Goal: Task Accomplishment & Management: Manage account settings

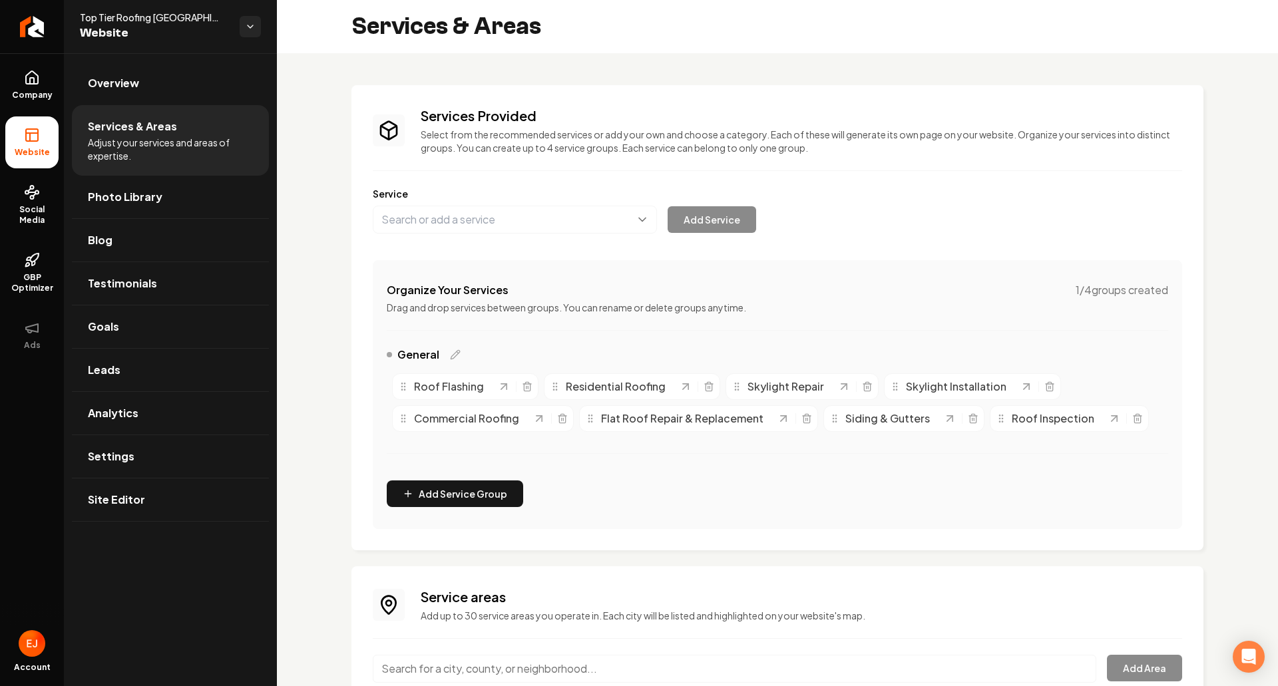
scroll to position [140, 0]
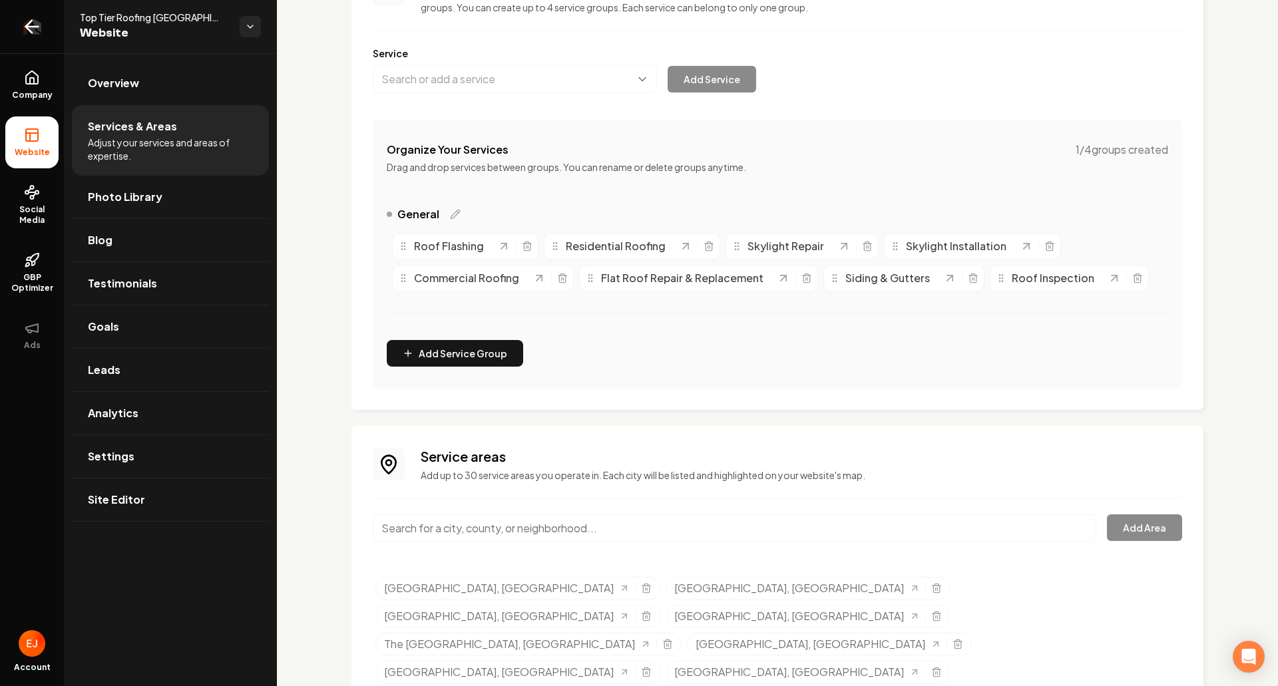
click at [39, 29] on icon "Return to dashboard" at bounding box center [31, 26] width 21 height 21
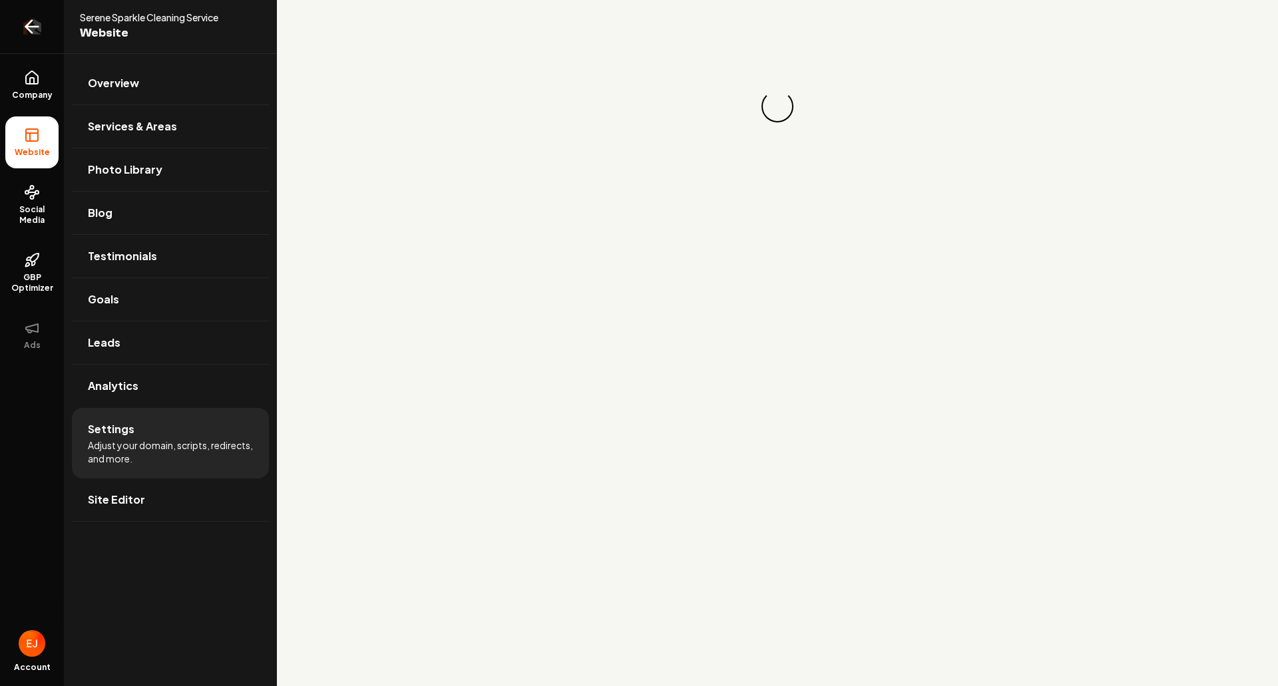
click at [41, 27] on icon "Return to dashboard" at bounding box center [31, 26] width 21 height 21
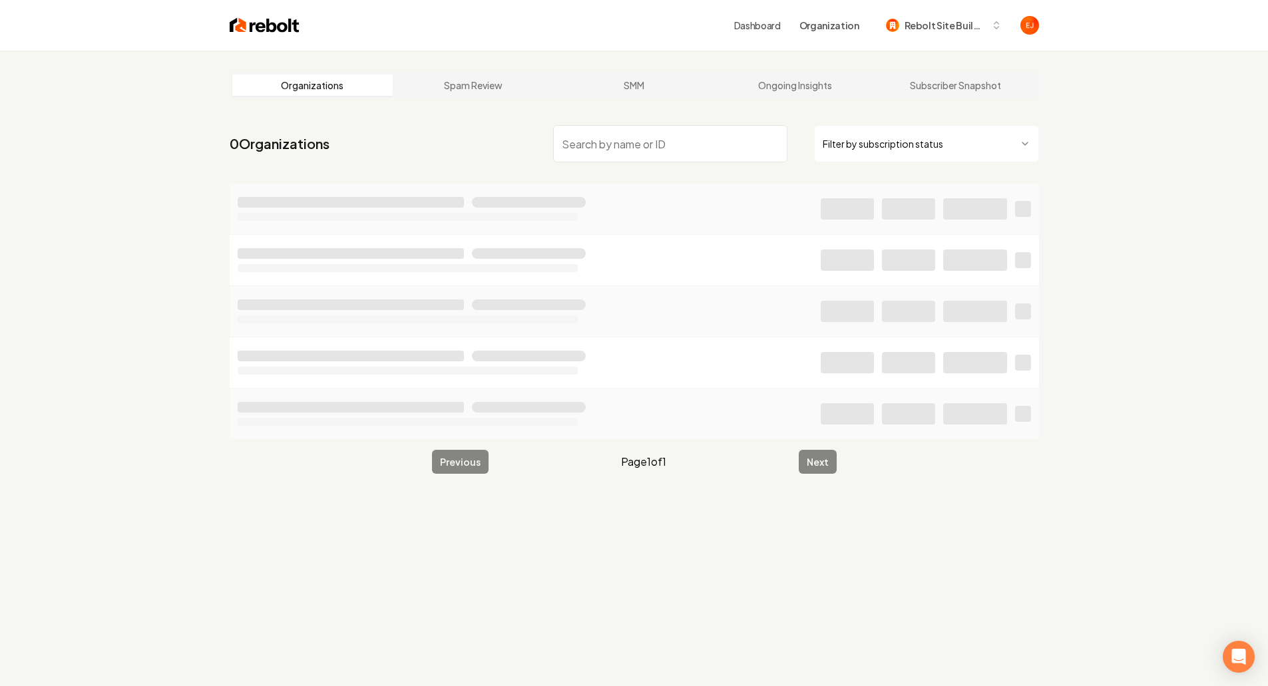
click at [687, 149] on input "search" at bounding box center [670, 143] width 234 height 37
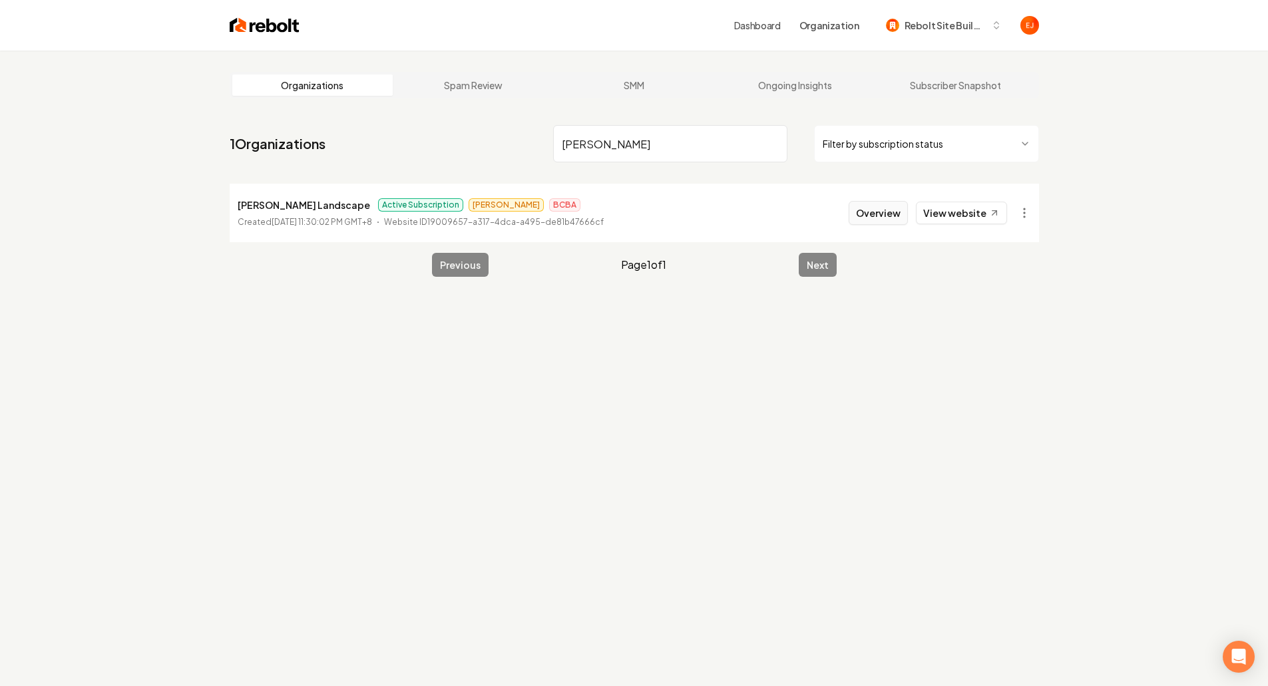
type input "tommie"
click at [885, 220] on button "Overview" at bounding box center [877, 213] width 59 height 24
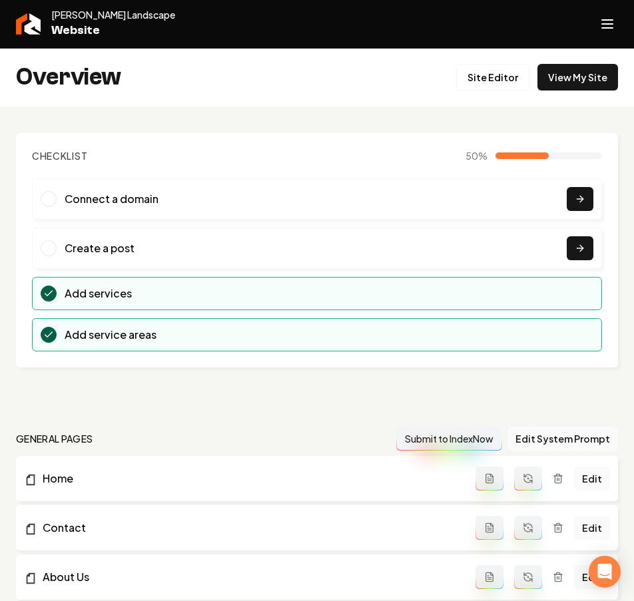
drag, startPoint x: 224, startPoint y: 388, endPoint x: 291, endPoint y: 390, distance: 66.6
click at [616, 24] on button "Open navigation menu" at bounding box center [607, 24] width 32 height 32
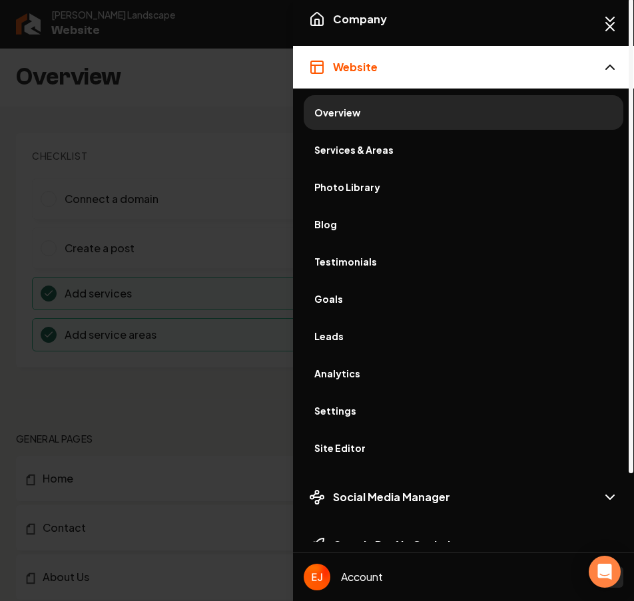
click at [363, 152] on span "Services & Areas" at bounding box center [463, 149] width 298 height 13
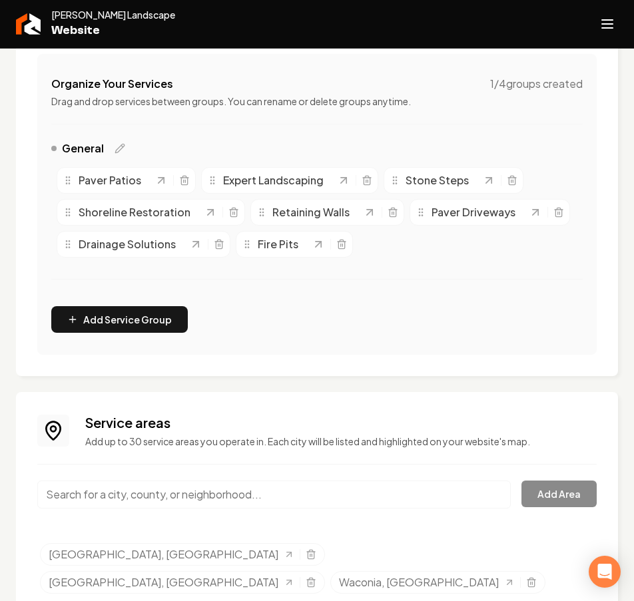
scroll to position [264, 0]
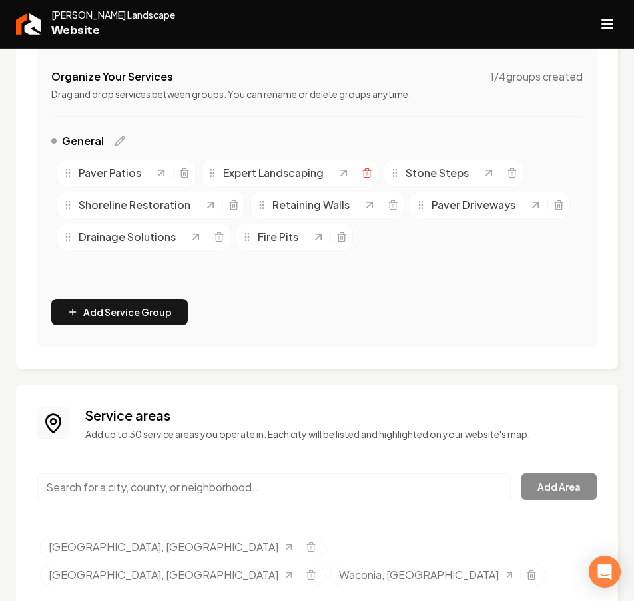
click at [369, 171] on icon "Main content area" at bounding box center [366, 173] width 11 height 11
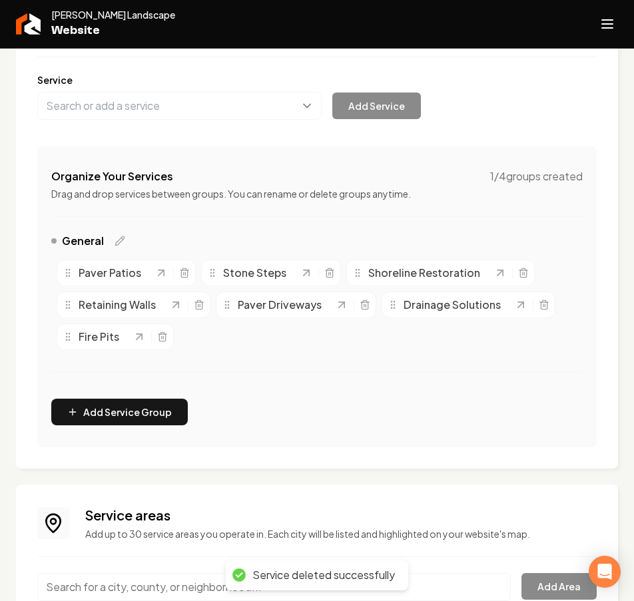
scroll to position [131, 0]
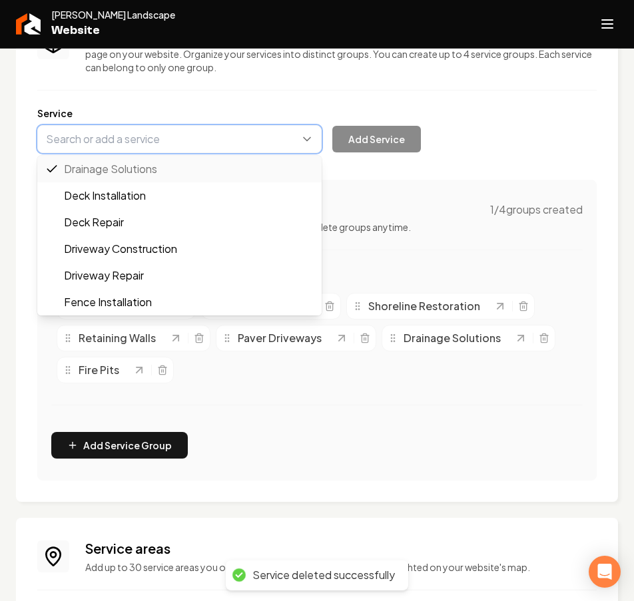
click at [194, 148] on button "Main content area" at bounding box center [179, 139] width 284 height 28
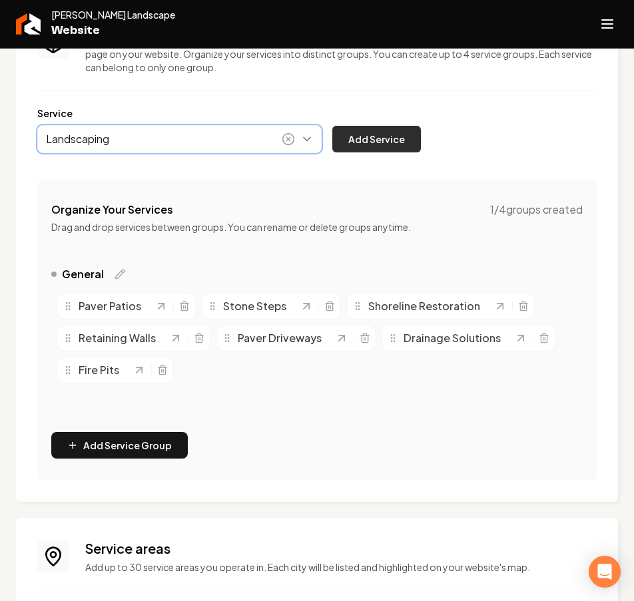
type input "Landscaping"
click at [373, 130] on button "Add Service" at bounding box center [376, 139] width 89 height 27
click at [183, 146] on button "Main content area" at bounding box center [179, 139] width 284 height 28
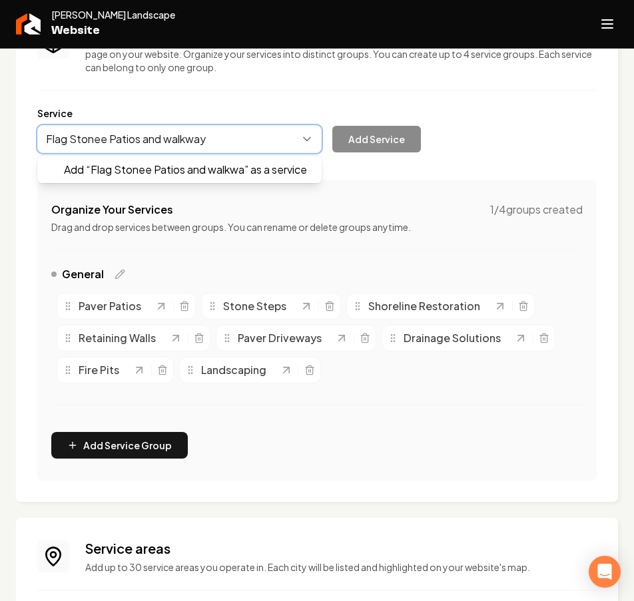
type input "Flag Stonee Patios and walkways"
click at [170, 139] on button "Main content area" at bounding box center [179, 139] width 284 height 28
type input "Flag Stone Patios and Walkways"
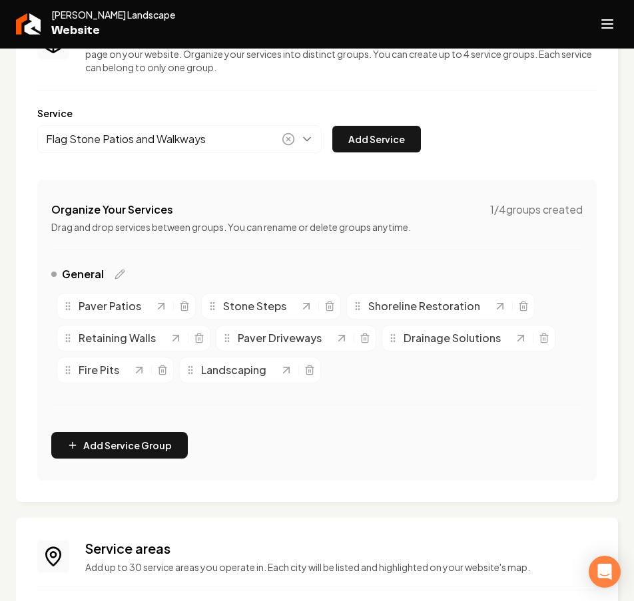
click at [332, 126] on button "Add Service" at bounding box center [376, 139] width 89 height 27
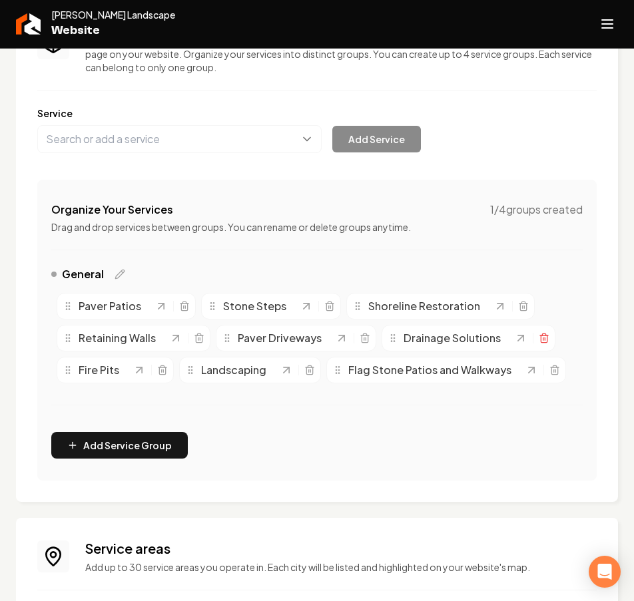
click at [542, 339] on icon "Main content area" at bounding box center [543, 338] width 11 height 11
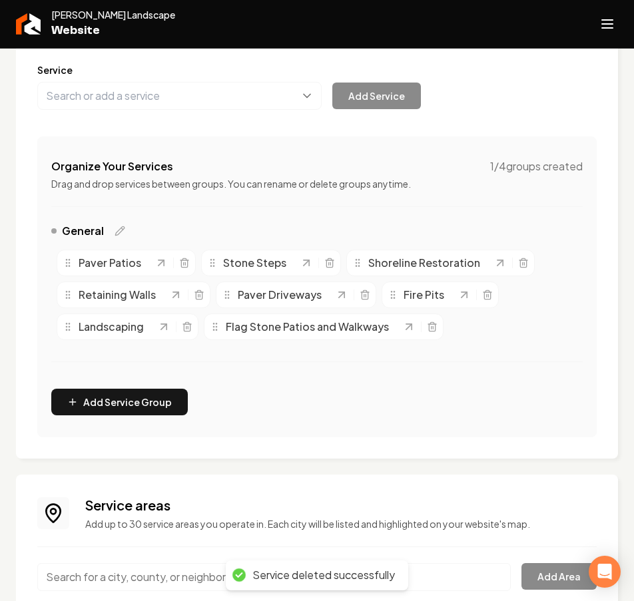
scroll to position [264, 0]
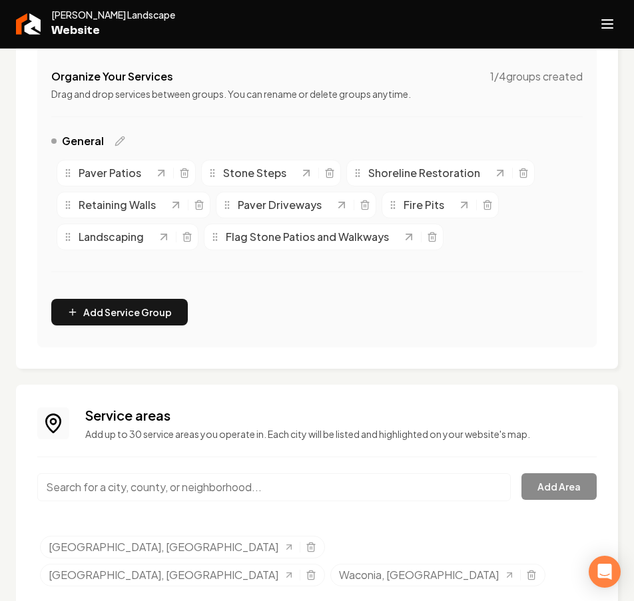
click at [196, 482] on input "Main content area" at bounding box center [273, 487] width 473 height 28
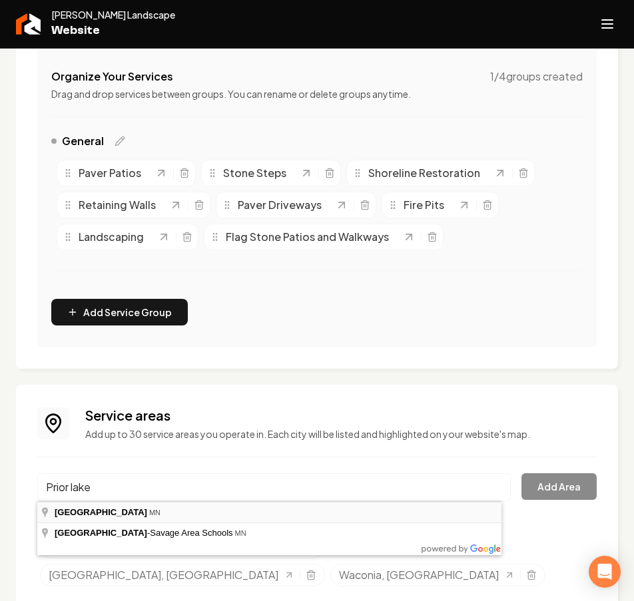
type input "Prior Lake, MN"
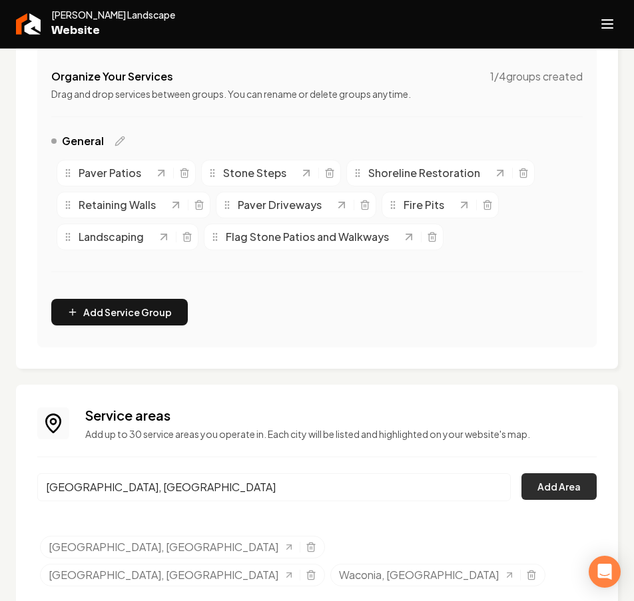
click at [536, 497] on button "Add Area" at bounding box center [558, 486] width 75 height 27
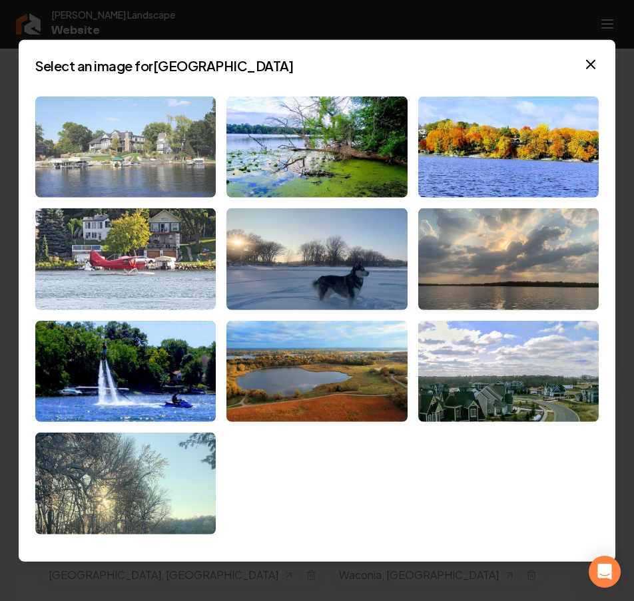
click at [172, 142] on img at bounding box center [125, 147] width 180 height 102
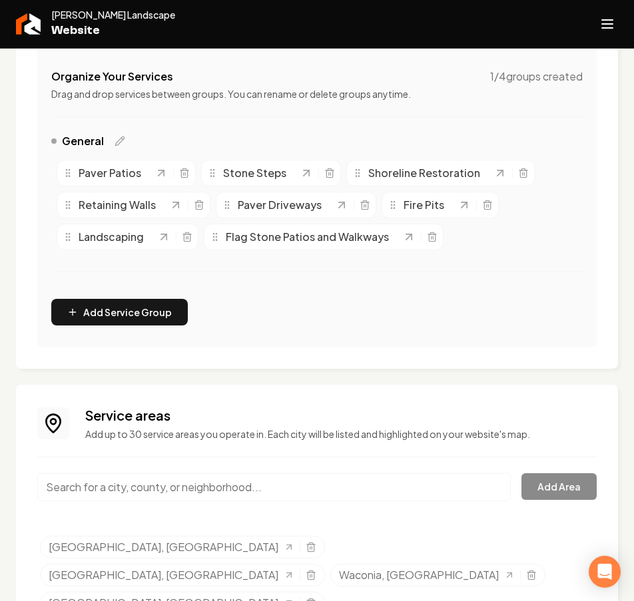
click at [312, 496] on input "Main content area" at bounding box center [273, 487] width 473 height 28
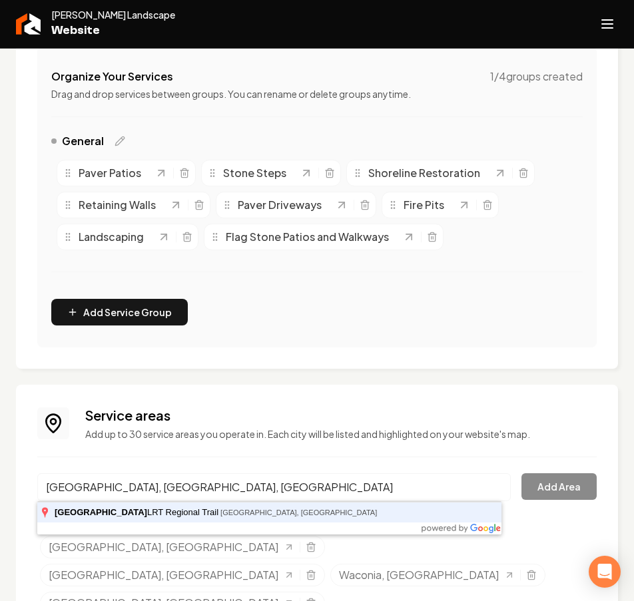
type input "Lake Minnetonka LRT Regional Trail, Greenwood, MN"
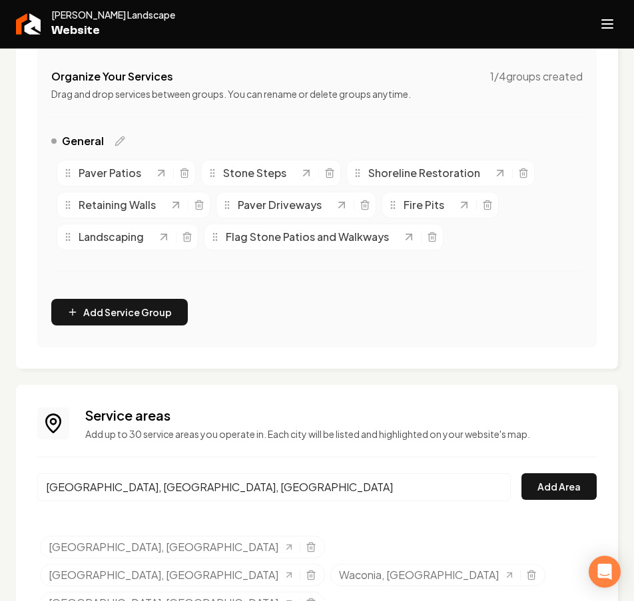
click at [521, 473] on button "Add Area" at bounding box center [558, 486] width 75 height 27
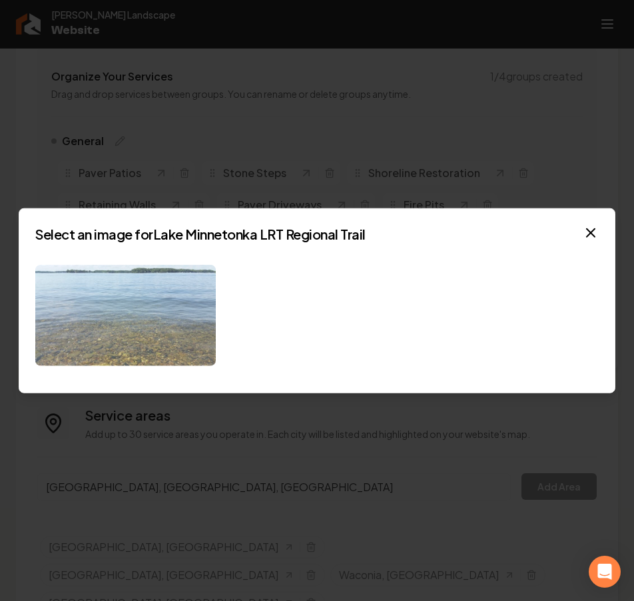
click at [107, 321] on img at bounding box center [125, 315] width 180 height 102
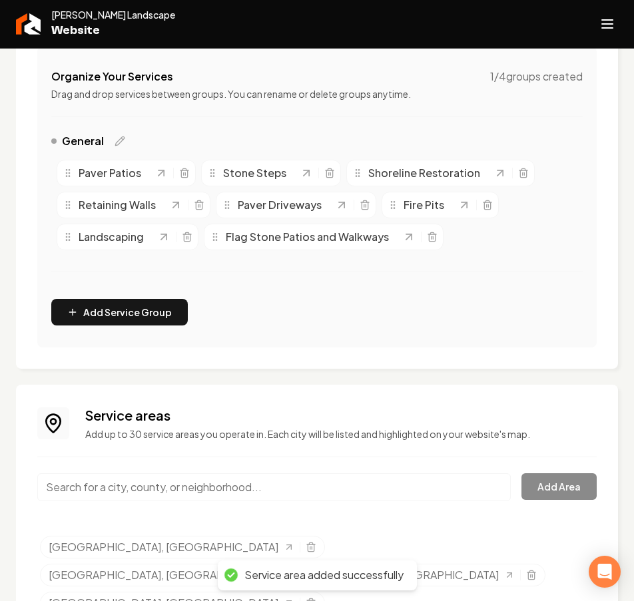
click at [308, 480] on input "Main content area" at bounding box center [273, 487] width 473 height 28
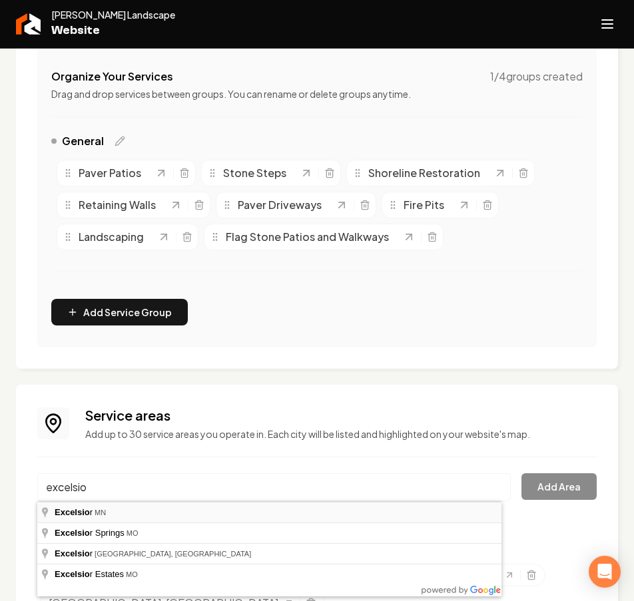
type input "Excelsior, MN"
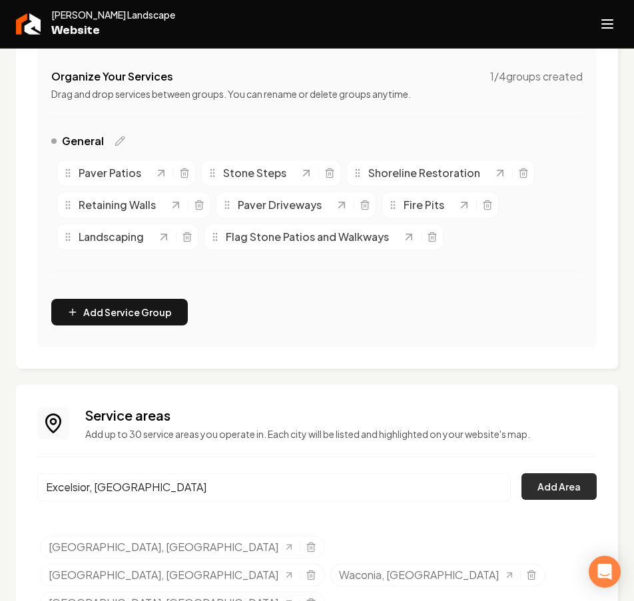
click at [540, 484] on button "Add Area" at bounding box center [558, 486] width 75 height 27
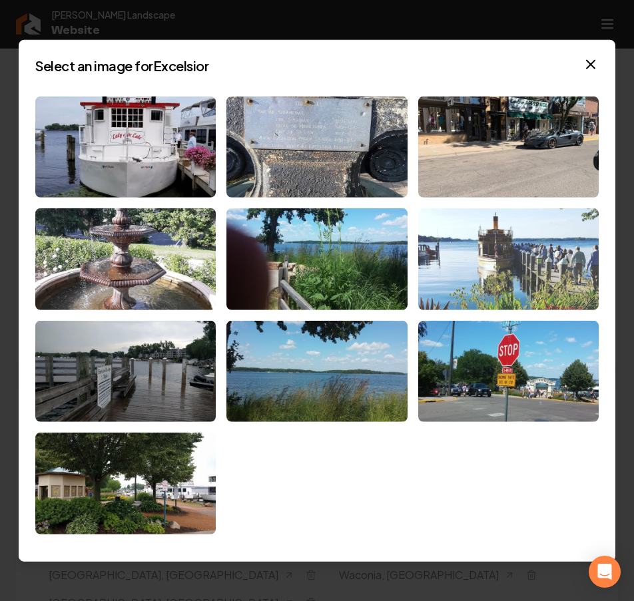
click at [505, 294] on img at bounding box center [508, 259] width 180 height 102
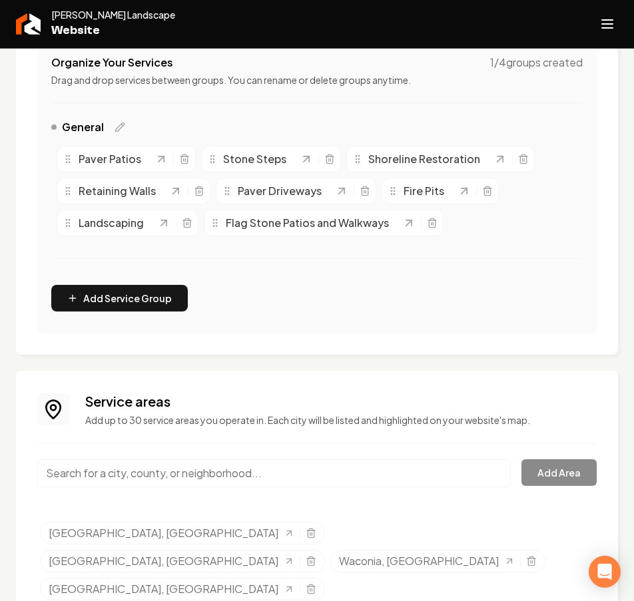
scroll to position [292, 0]
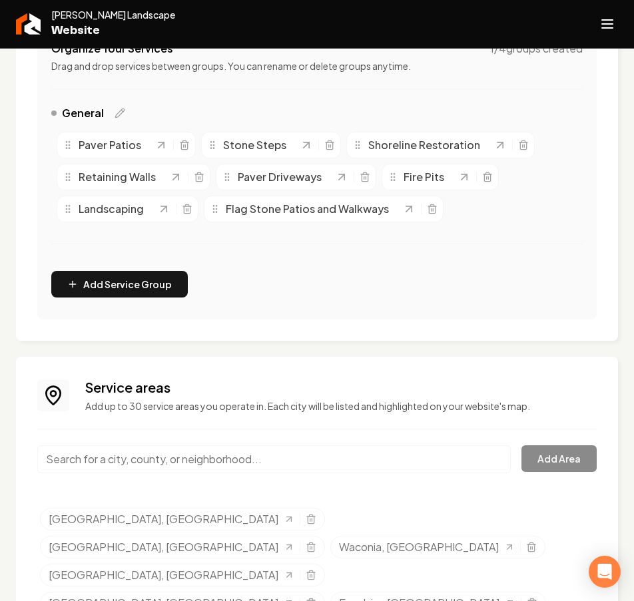
click at [258, 467] on input "Main content area" at bounding box center [273, 459] width 473 height 28
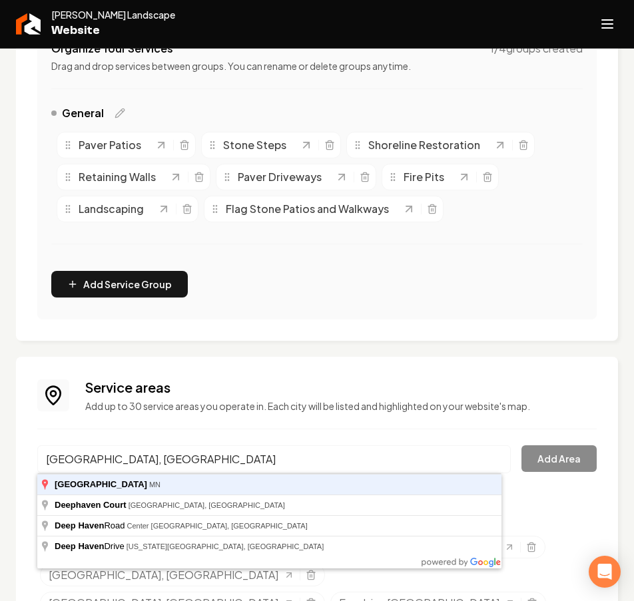
type input "Deephaven, MN"
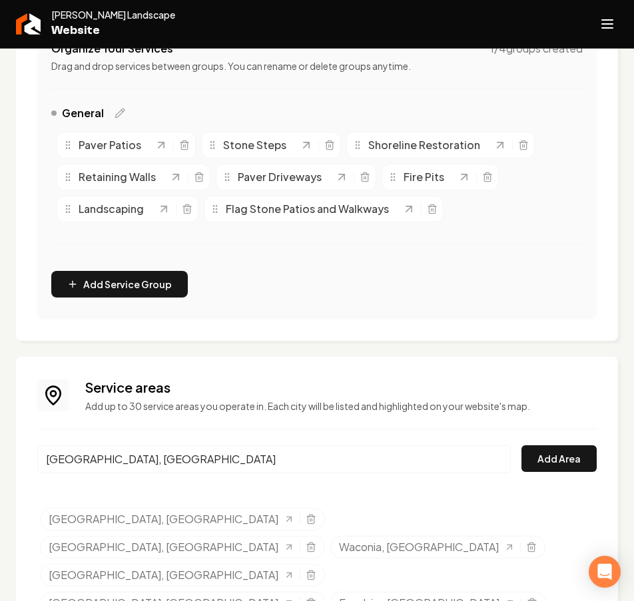
click at [521, 445] on button "Add Area" at bounding box center [558, 458] width 75 height 27
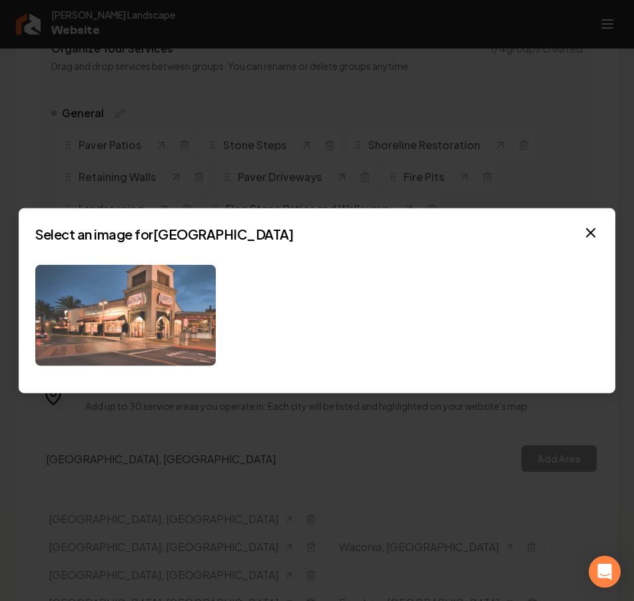
click at [184, 337] on img at bounding box center [125, 315] width 180 height 102
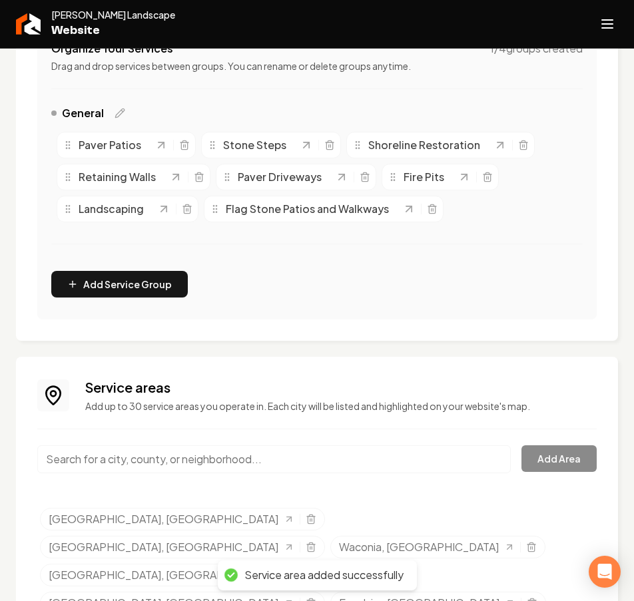
click at [146, 460] on input "Main content area" at bounding box center [273, 459] width 473 height 28
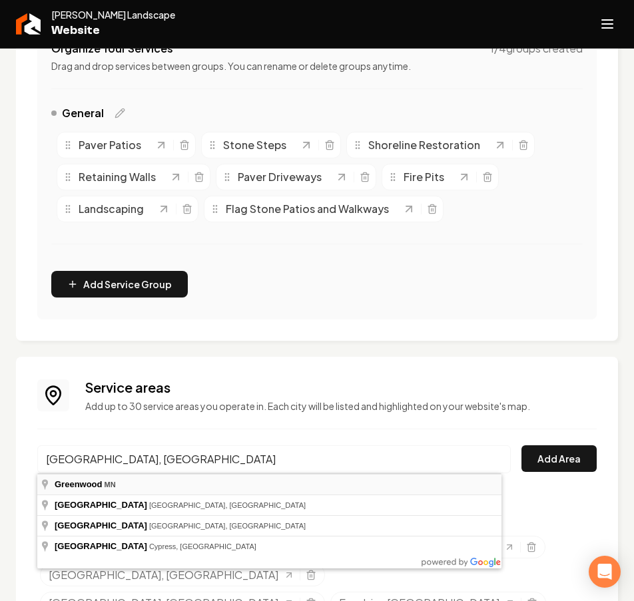
type input "Greenwood, MN"
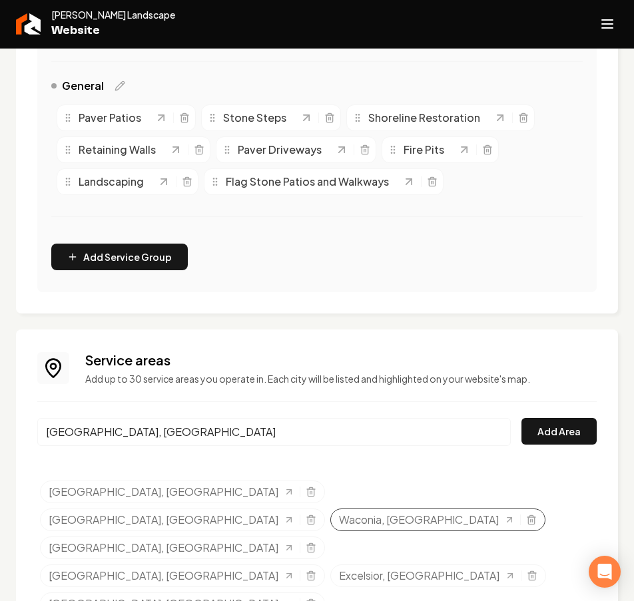
scroll to position [320, 0]
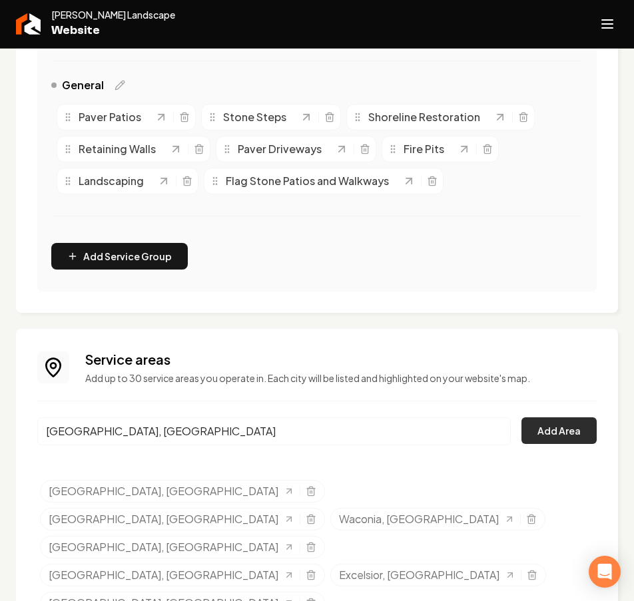
click at [545, 429] on button "Add Area" at bounding box center [558, 430] width 75 height 27
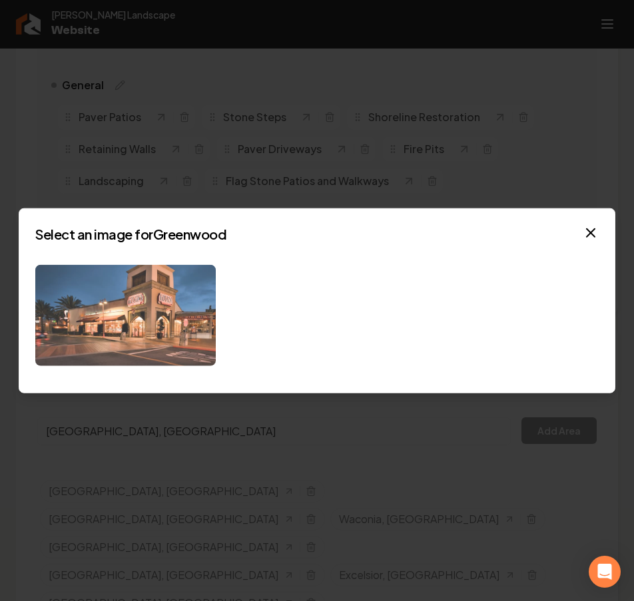
click at [171, 306] on img at bounding box center [125, 315] width 180 height 102
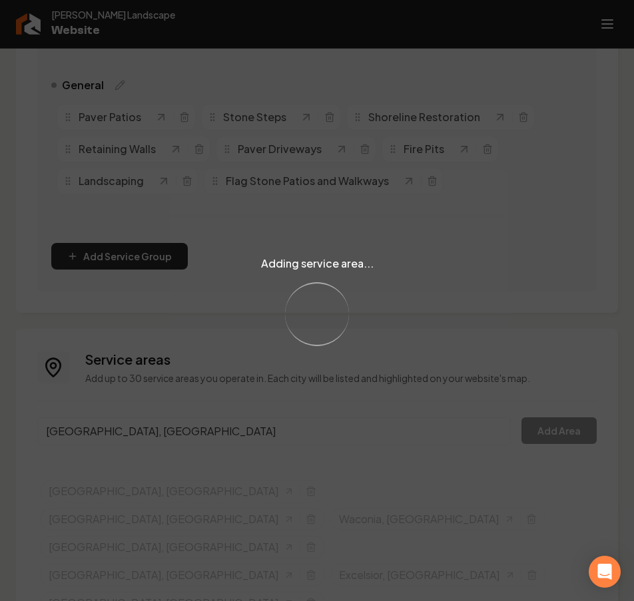
click at [145, 429] on div "Adding service area... Loading..." at bounding box center [317, 300] width 634 height 601
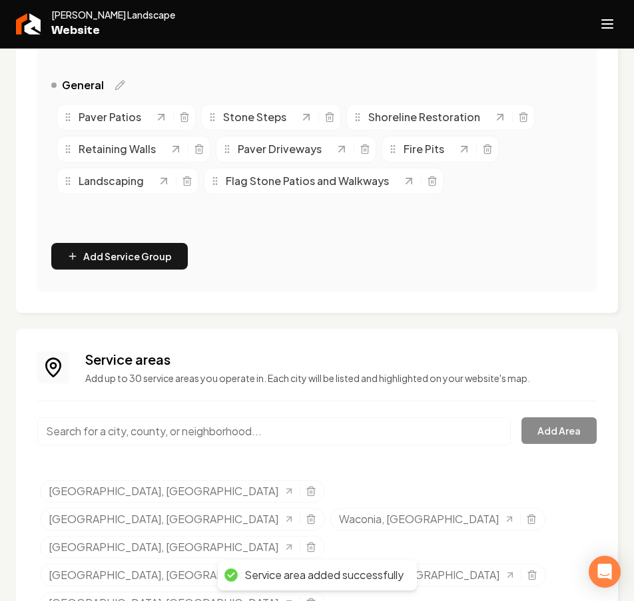
click at [145, 429] on input "Main content area" at bounding box center [273, 431] width 473 height 28
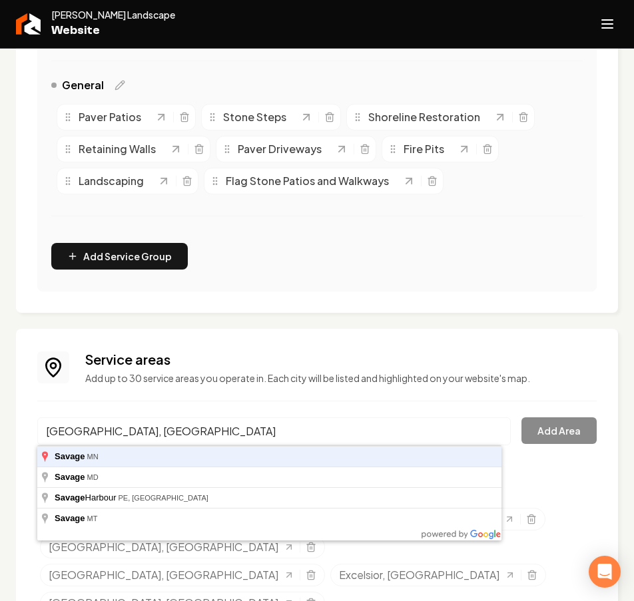
type input "Savage, MN"
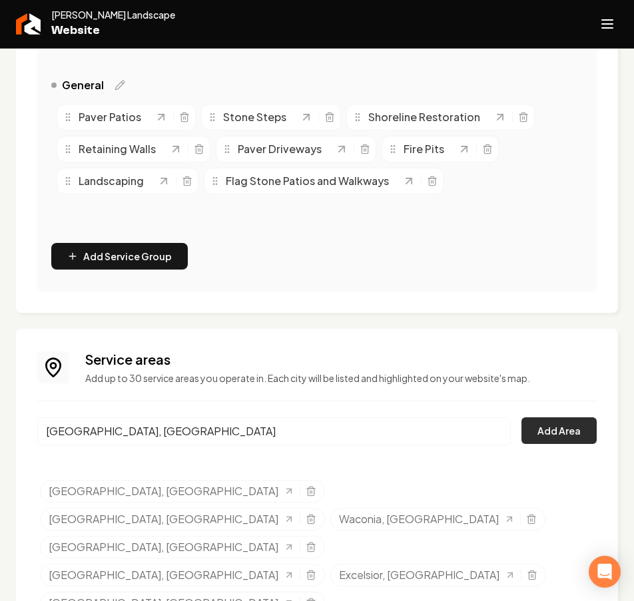
click at [543, 441] on button "Add Area" at bounding box center [558, 430] width 75 height 27
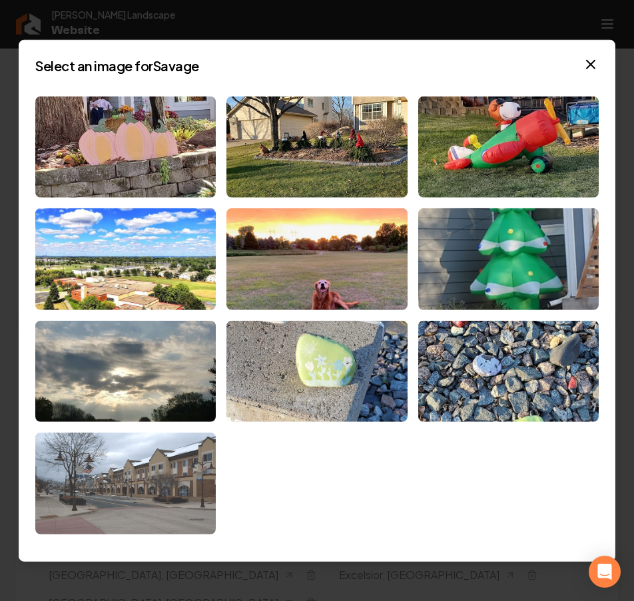
click at [162, 491] on img at bounding box center [125, 484] width 180 height 102
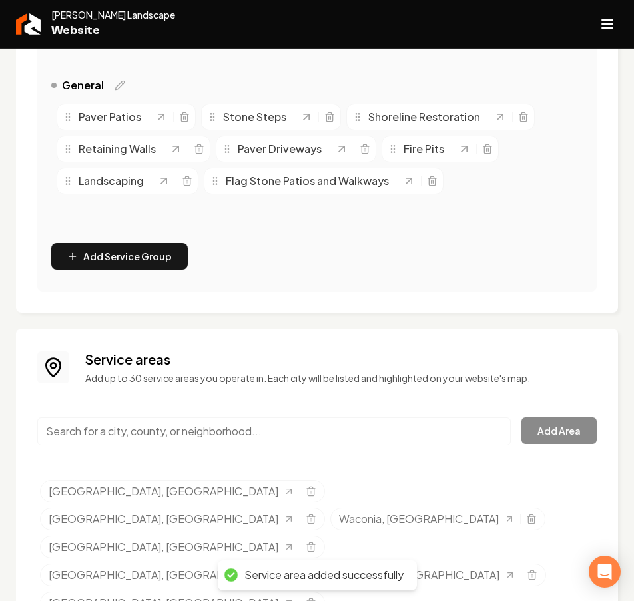
click at [144, 420] on input "Main content area" at bounding box center [273, 431] width 473 height 28
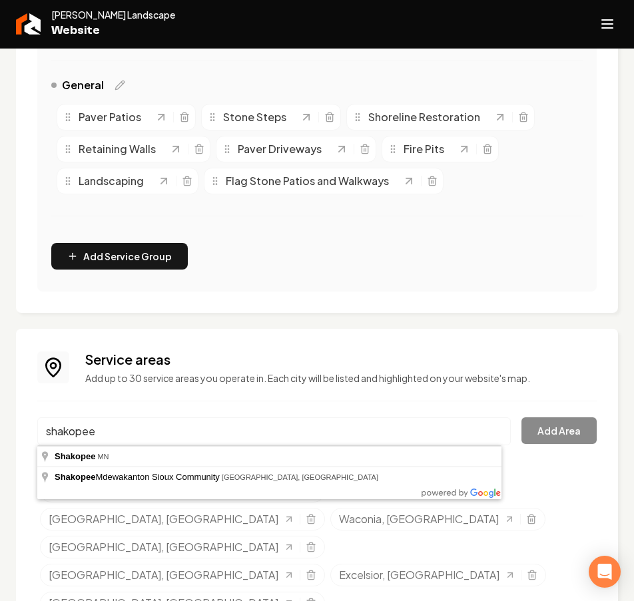
type input "Shakopee, MN"
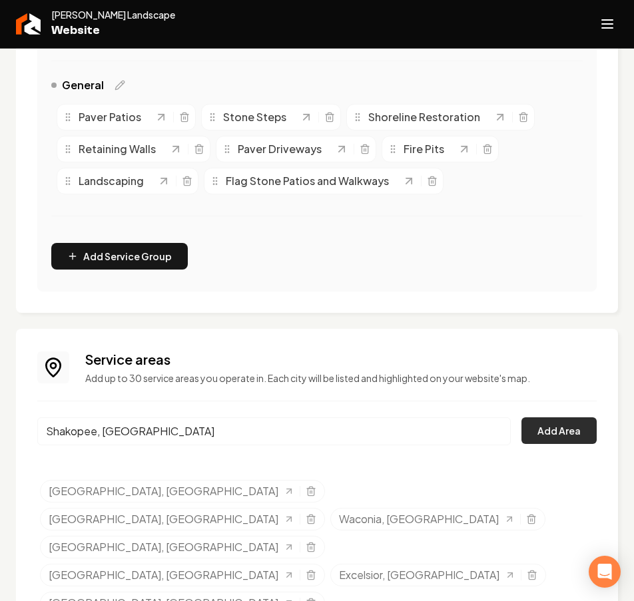
click at [553, 429] on button "Add Area" at bounding box center [558, 430] width 75 height 27
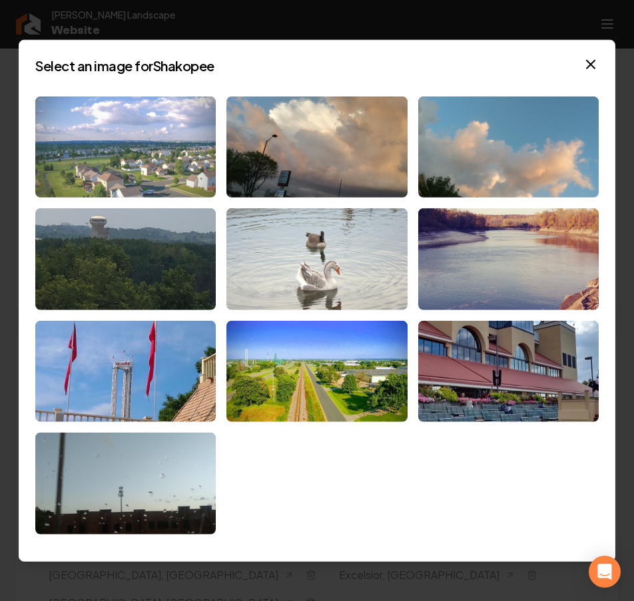
click at [139, 144] on img at bounding box center [125, 147] width 180 height 102
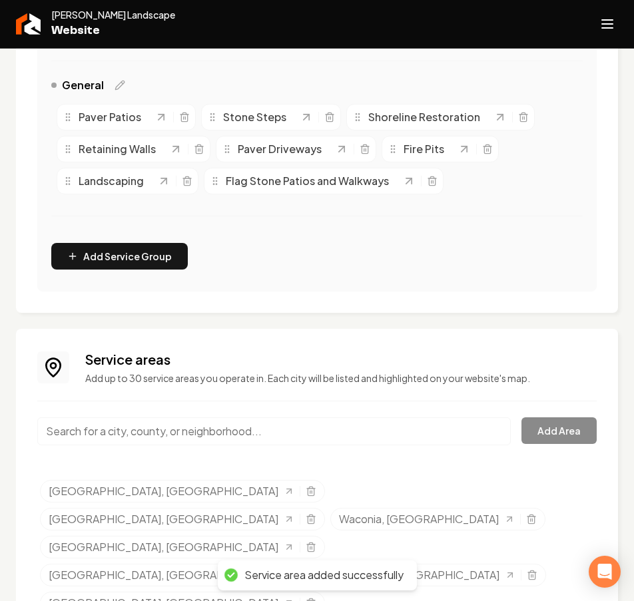
click at [157, 427] on input "Main content area" at bounding box center [273, 431] width 473 height 28
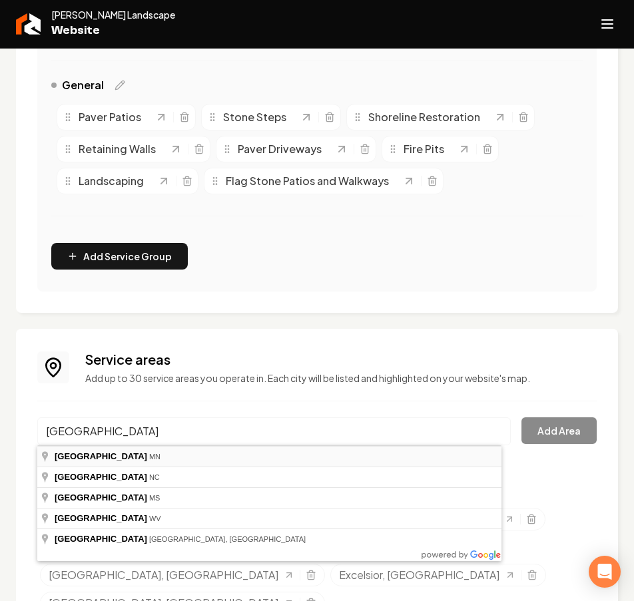
type input "Burnsville, MN"
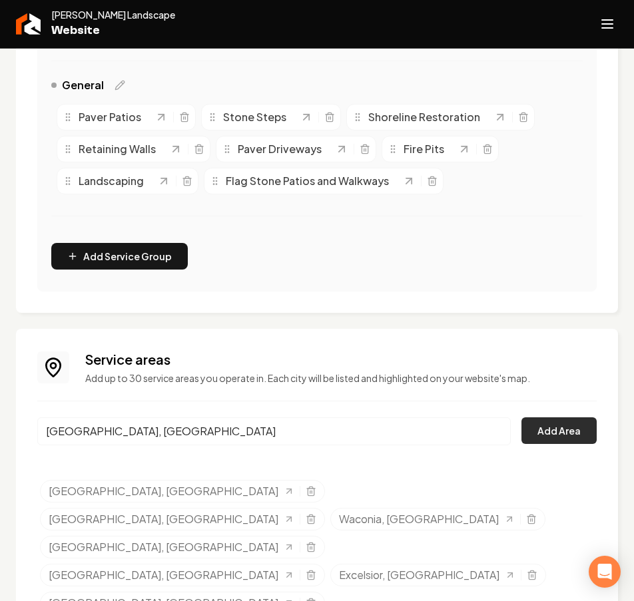
click at [554, 441] on button "Add Area" at bounding box center [558, 430] width 75 height 27
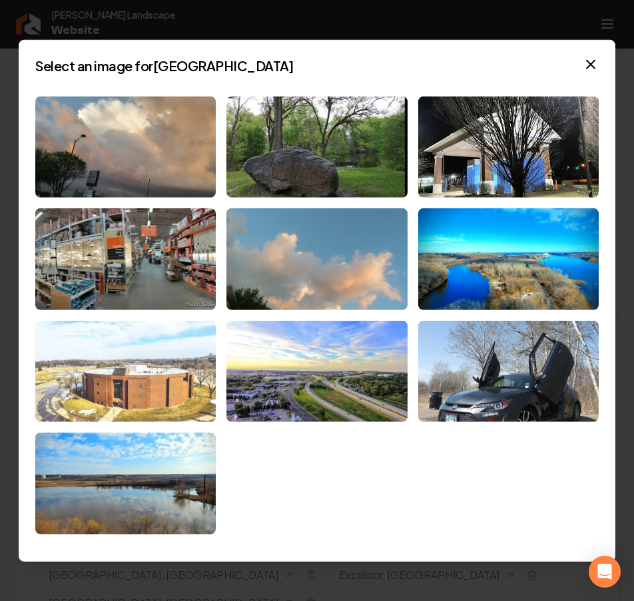
click at [191, 409] on img at bounding box center [125, 372] width 180 height 102
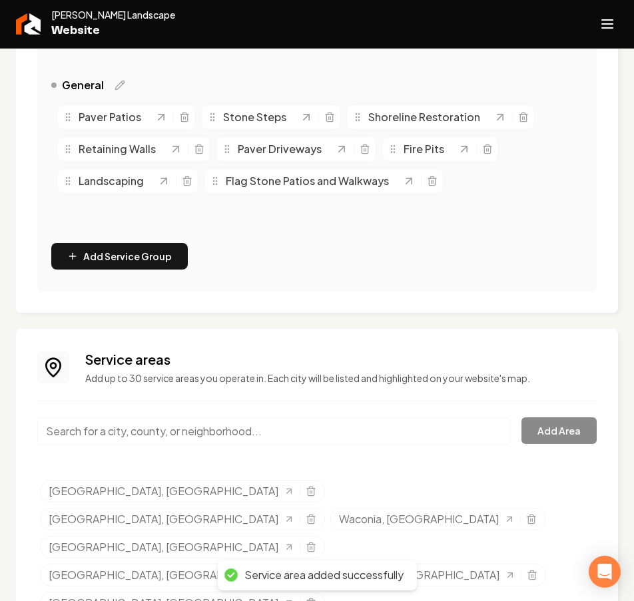
click at [135, 431] on input "Main content area" at bounding box center [273, 431] width 473 height 28
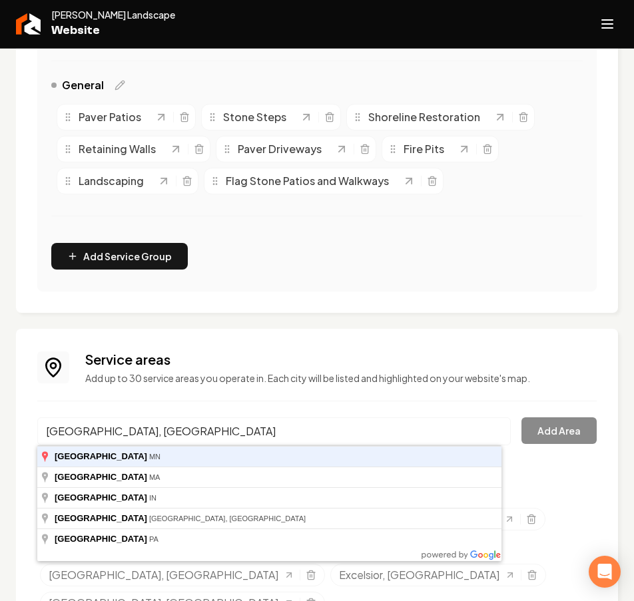
type input "Lakeville, MN"
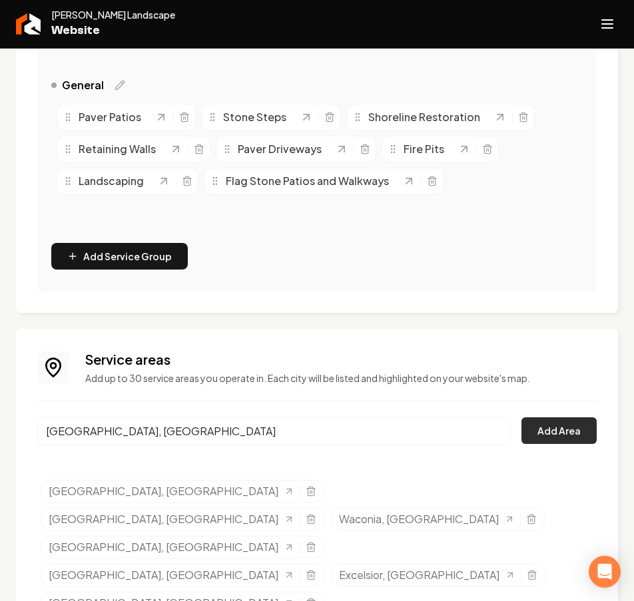
click at [538, 431] on button "Add Area" at bounding box center [558, 430] width 75 height 27
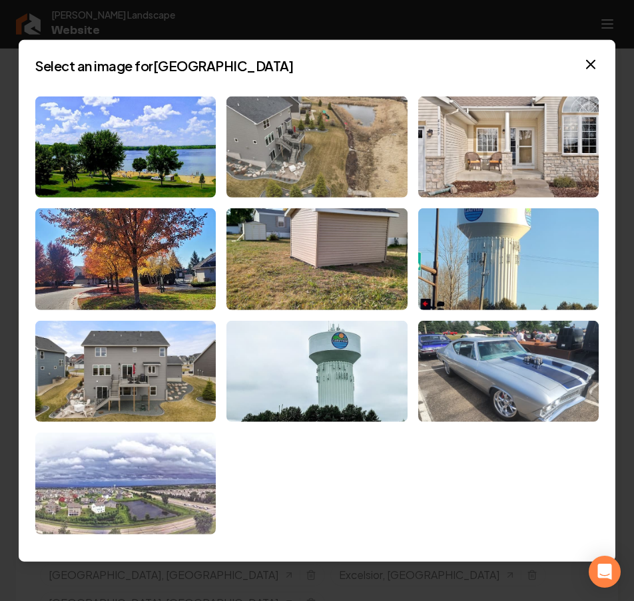
click at [142, 534] on img at bounding box center [125, 484] width 180 height 102
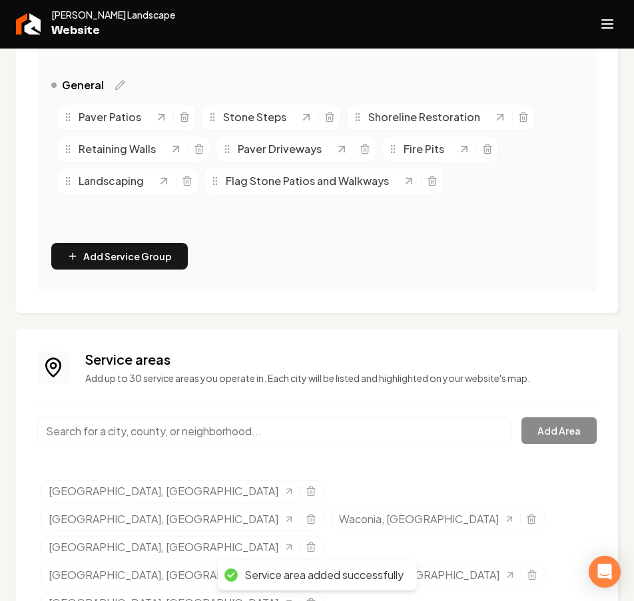
click at [142, 430] on input "Main content area" at bounding box center [273, 431] width 473 height 28
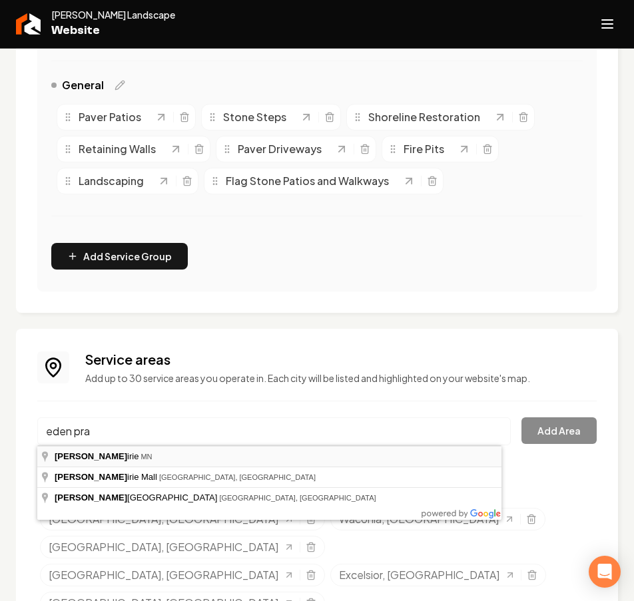
type input "Eden Prairie, MN"
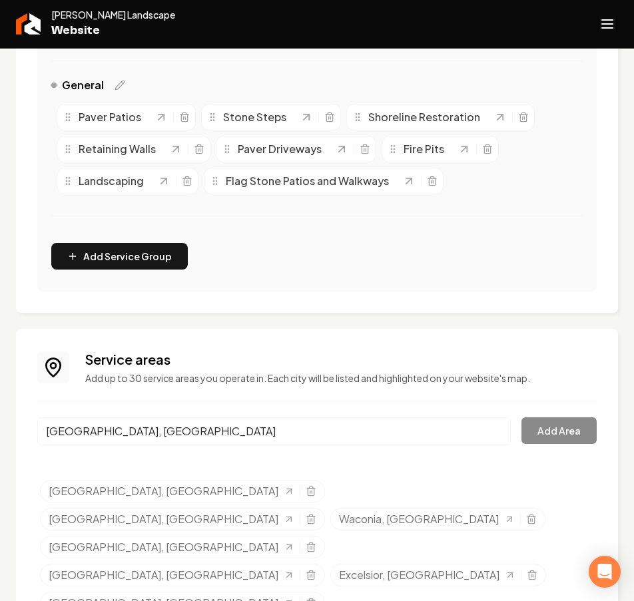
drag, startPoint x: 122, startPoint y: 449, endPoint x: 174, endPoint y: 446, distance: 52.0
click at [524, 421] on button "Add Area" at bounding box center [558, 430] width 75 height 27
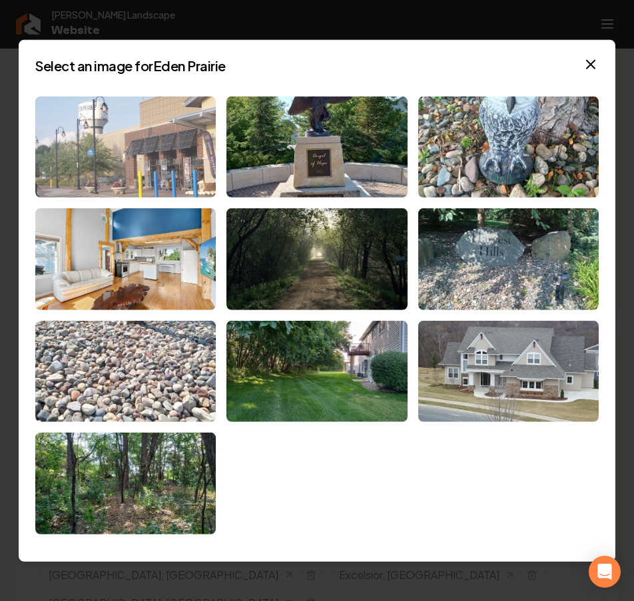
click at [208, 178] on img at bounding box center [125, 147] width 180 height 102
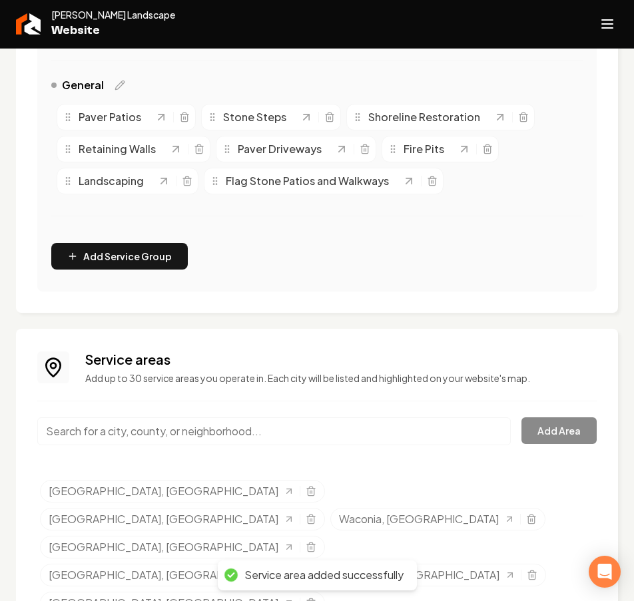
click at [142, 433] on input "Main content area" at bounding box center [273, 431] width 473 height 28
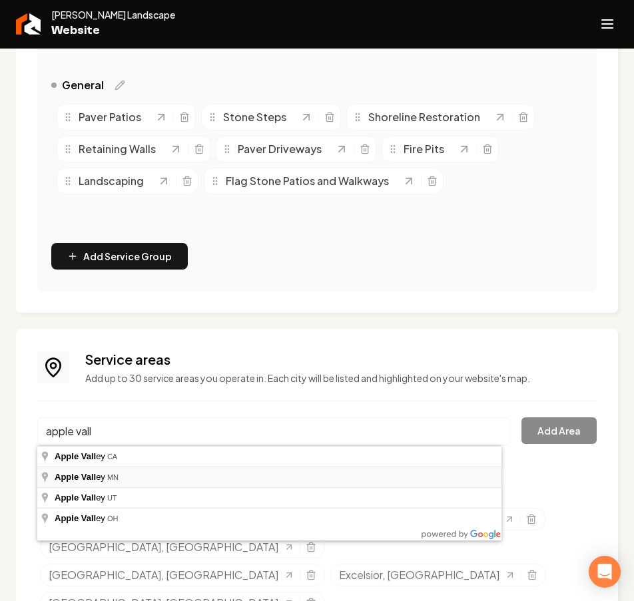
type input "Apple Valley, MN"
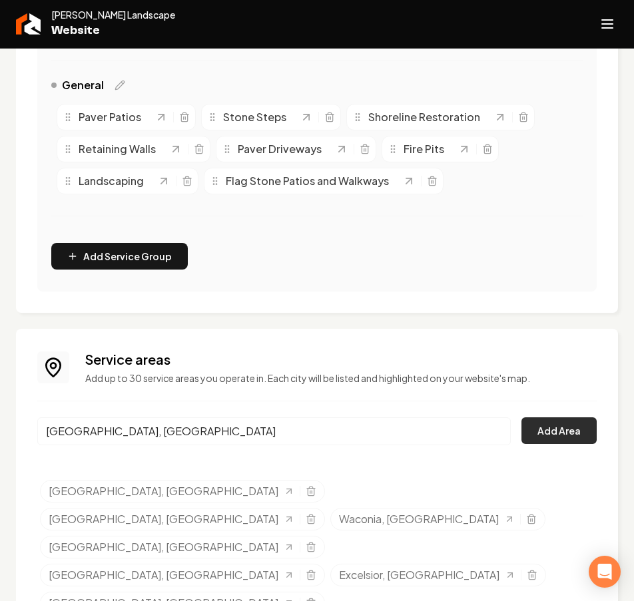
click at [558, 435] on button "Add Area" at bounding box center [558, 430] width 75 height 27
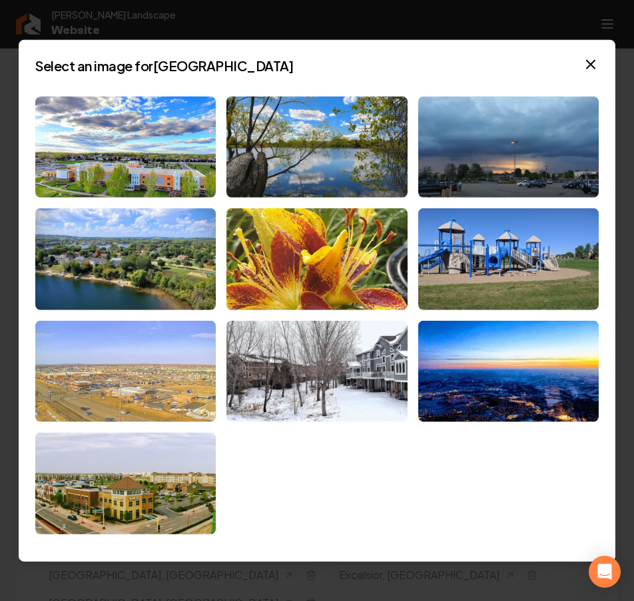
click at [188, 393] on img at bounding box center [125, 372] width 180 height 102
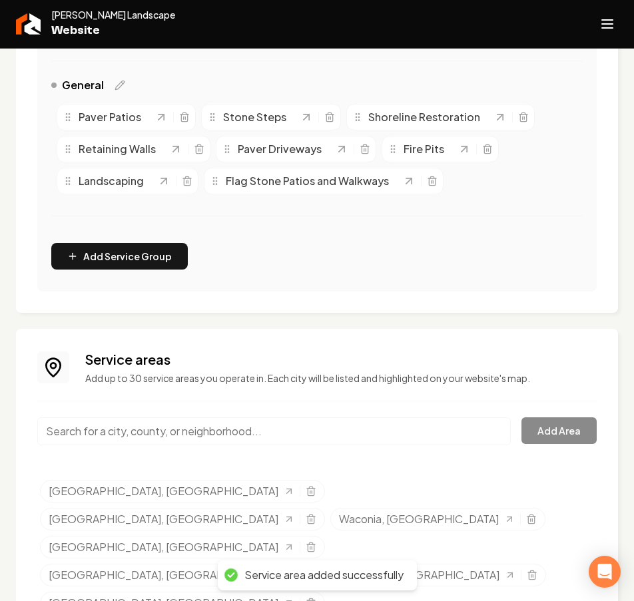
click at [151, 430] on input "Main content area" at bounding box center [273, 431] width 473 height 28
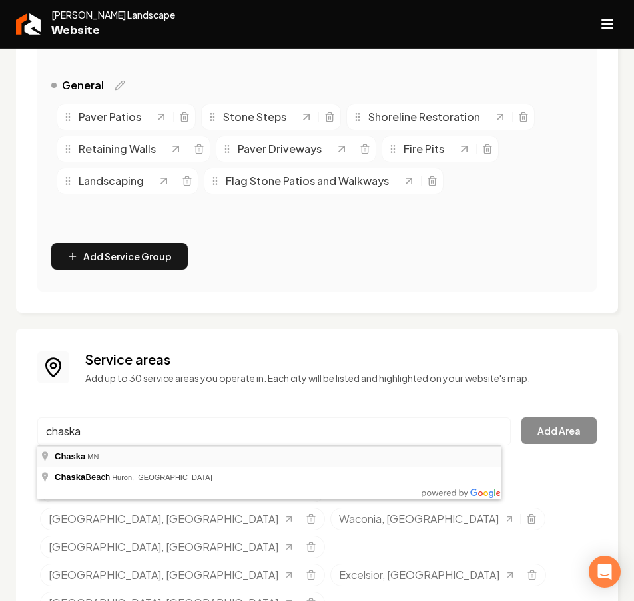
type input "Chaska, MN"
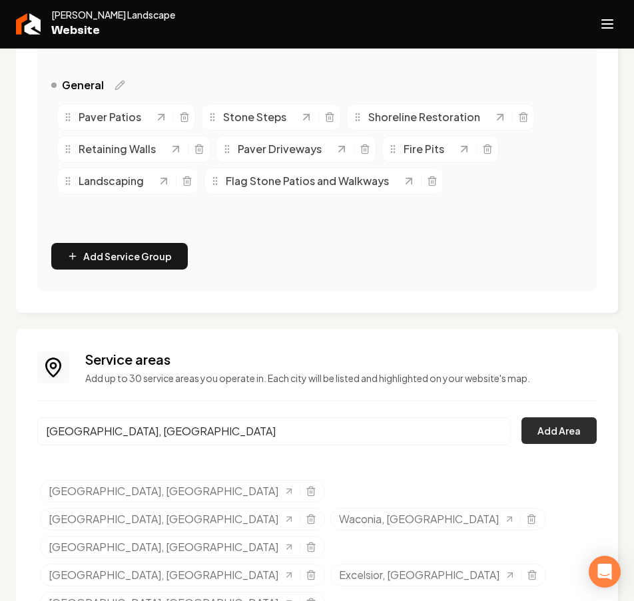
click at [539, 439] on button "Add Area" at bounding box center [558, 430] width 75 height 27
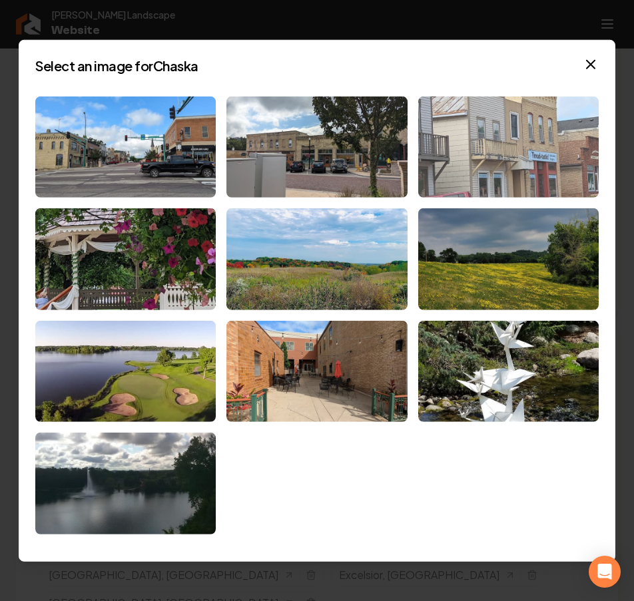
click at [464, 155] on img at bounding box center [508, 147] width 180 height 102
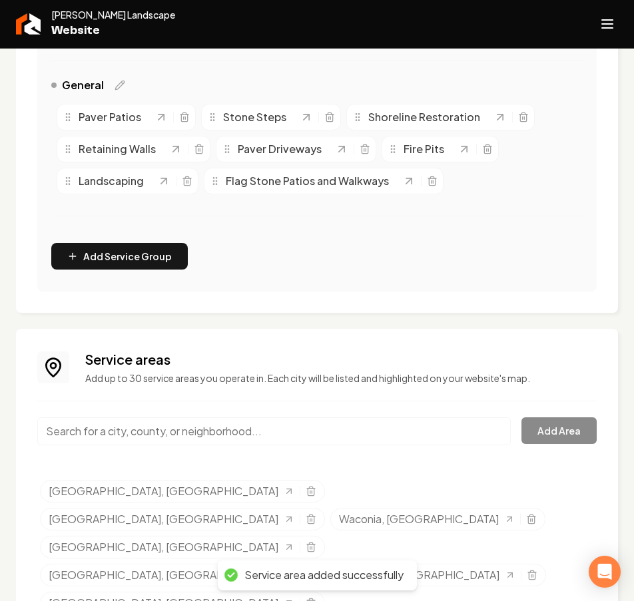
click at [146, 438] on input "Main content area" at bounding box center [273, 431] width 473 height 28
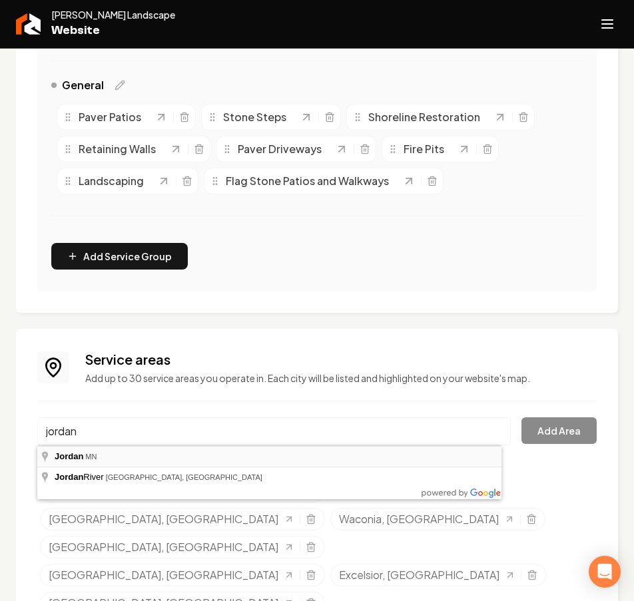
type input "Jordan, MN"
drag, startPoint x: 237, startPoint y: 447, endPoint x: 273, endPoint y: 441, distance: 36.4
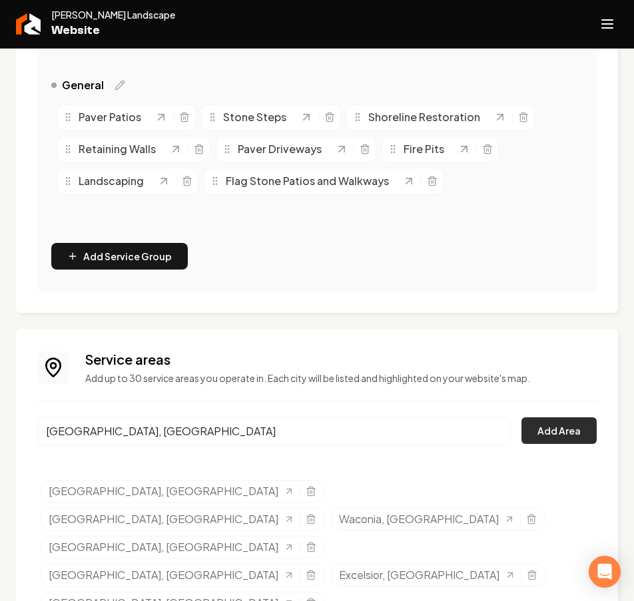
click at [562, 439] on button "Add Area" at bounding box center [558, 430] width 75 height 27
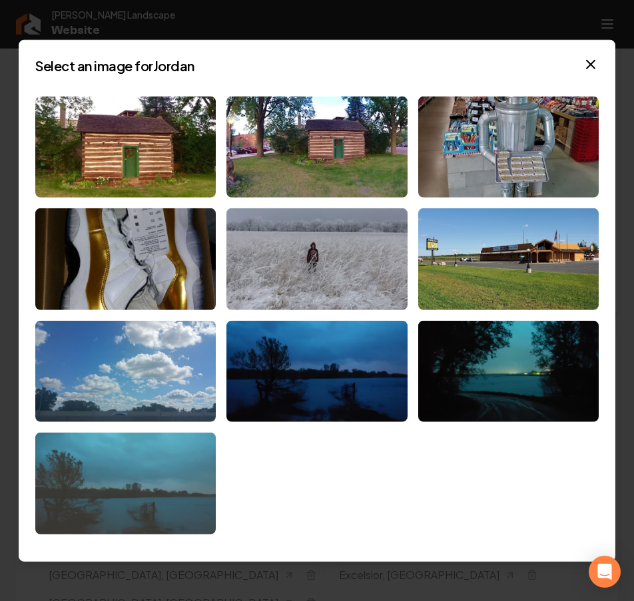
click at [194, 504] on img at bounding box center [125, 484] width 180 height 102
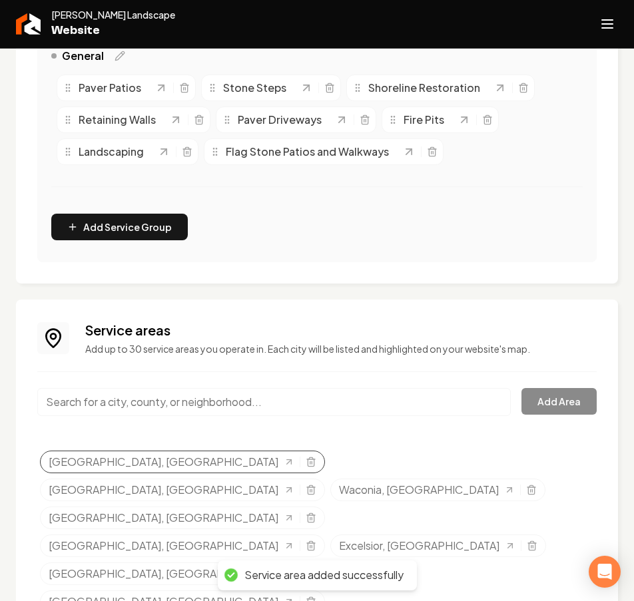
scroll to position [376, 0]
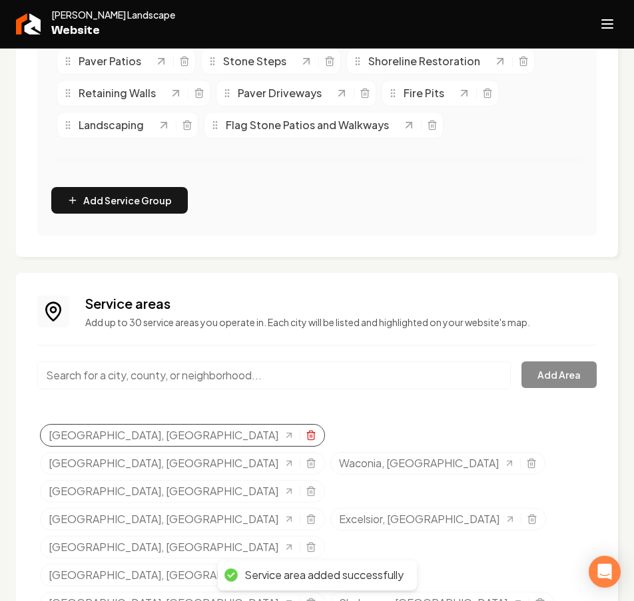
click at [305, 436] on icon "Selected tags" at bounding box center [310, 435] width 11 height 11
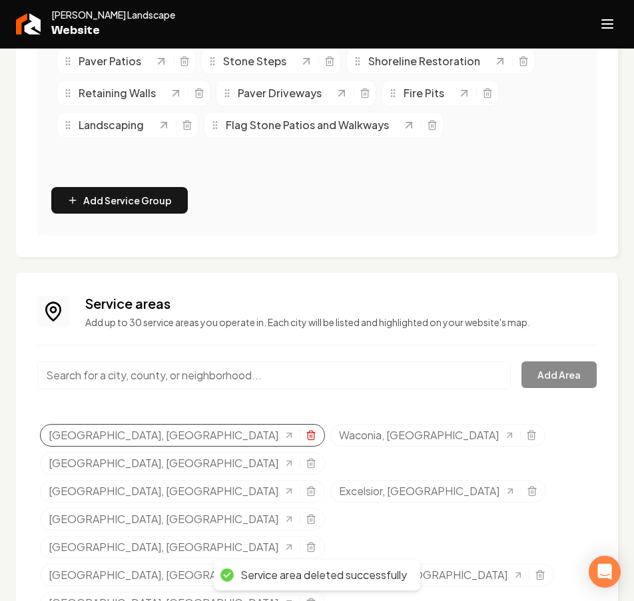
click at [305, 434] on icon "Selected tags" at bounding box center [310, 435] width 11 height 11
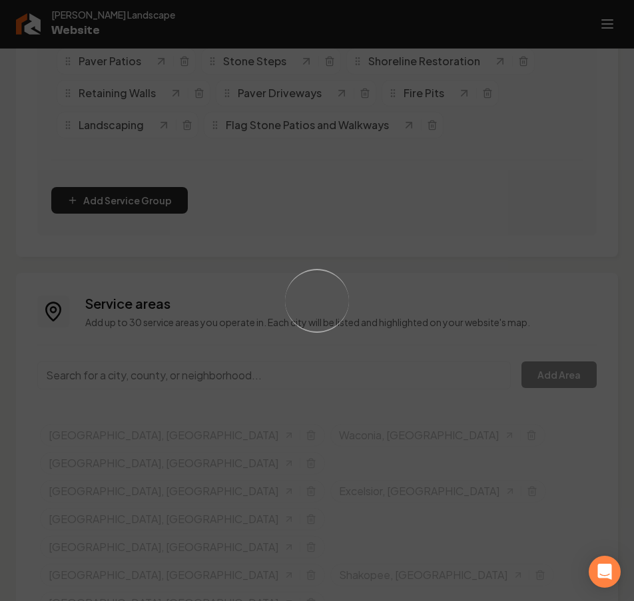
scroll to position [348, 0]
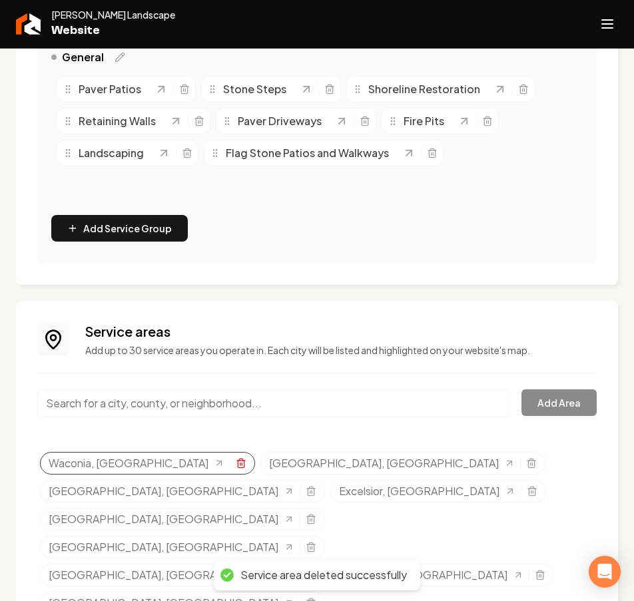
click at [238, 463] on icon "Selected tags" at bounding box center [241, 463] width 6 height 7
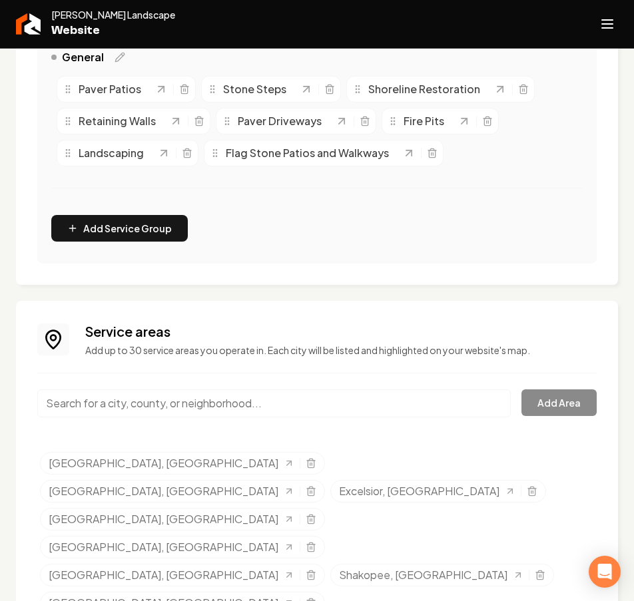
click at [601, 30] on icon "Open navigation menu" at bounding box center [607, 23] width 16 height 21
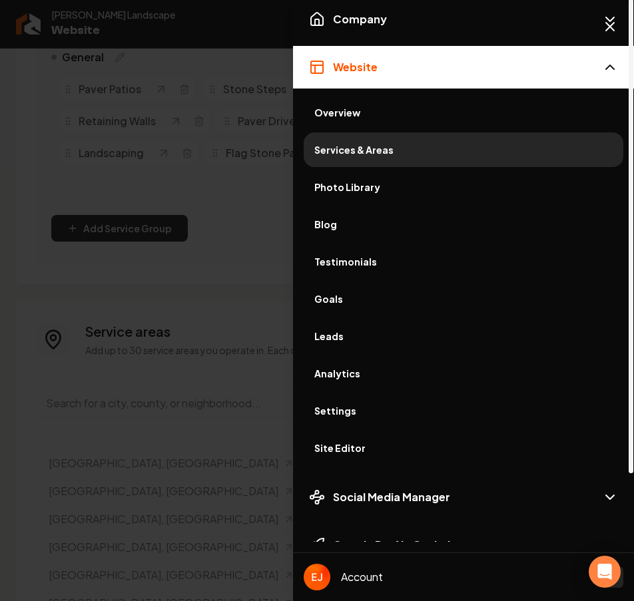
click at [362, 445] on span "Site Editor" at bounding box center [463, 447] width 298 height 13
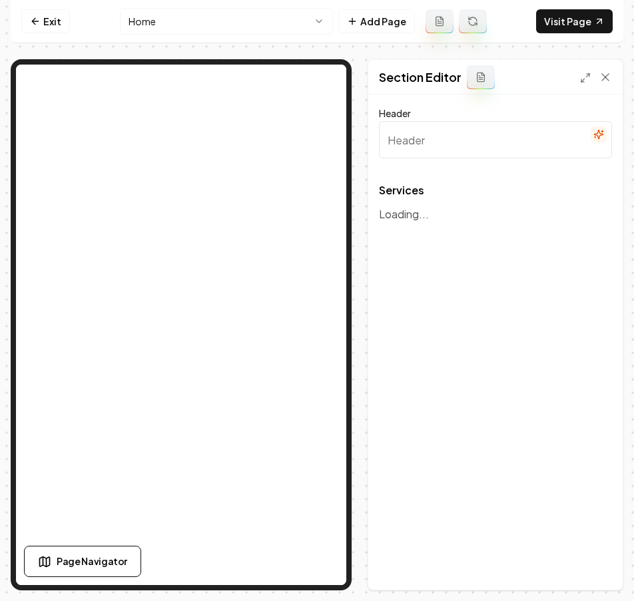
type input "Our Expert Landscaping Services"
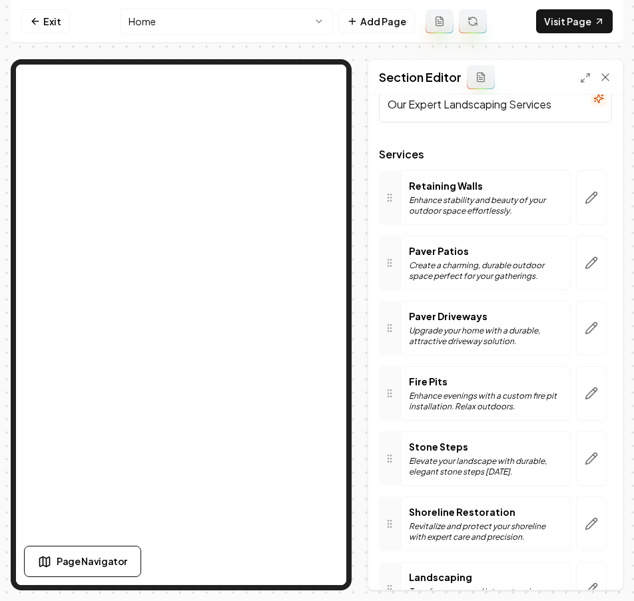
scroll to position [133, 0]
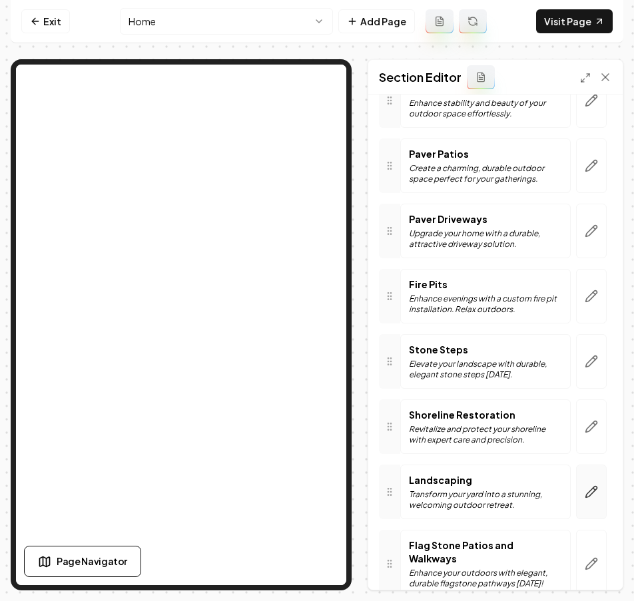
click at [586, 497] on icon "button" at bounding box center [590, 491] width 13 height 13
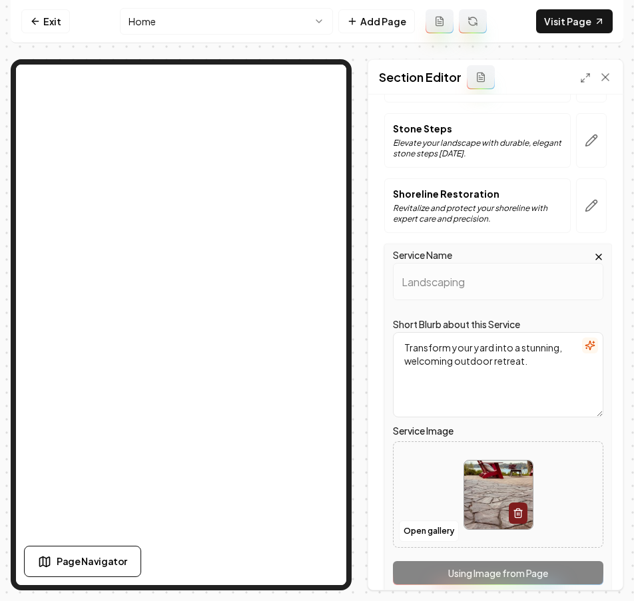
scroll to position [399, 0]
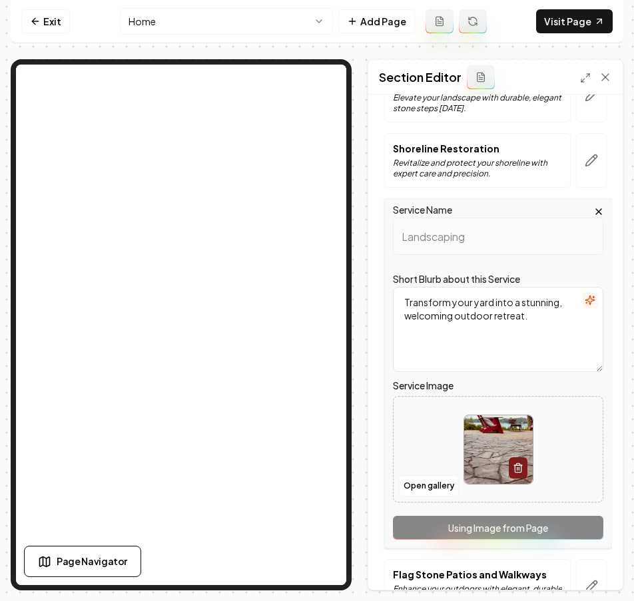
click at [480, 462] on img at bounding box center [498, 449] width 69 height 69
type input "**********"
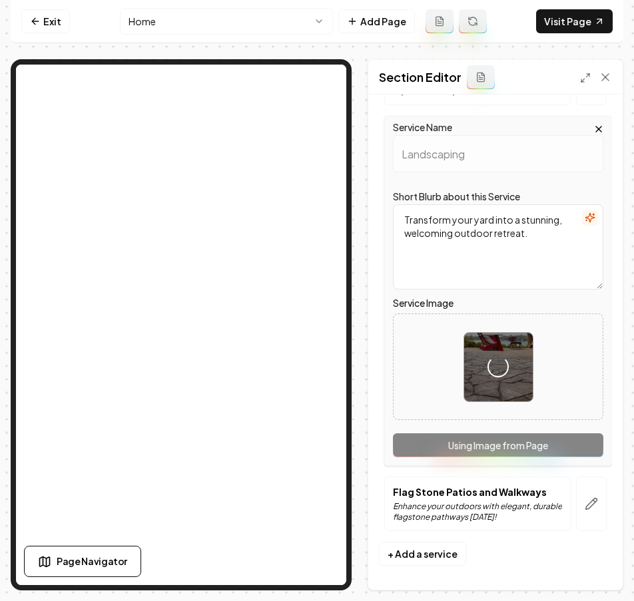
scroll to position [484, 0]
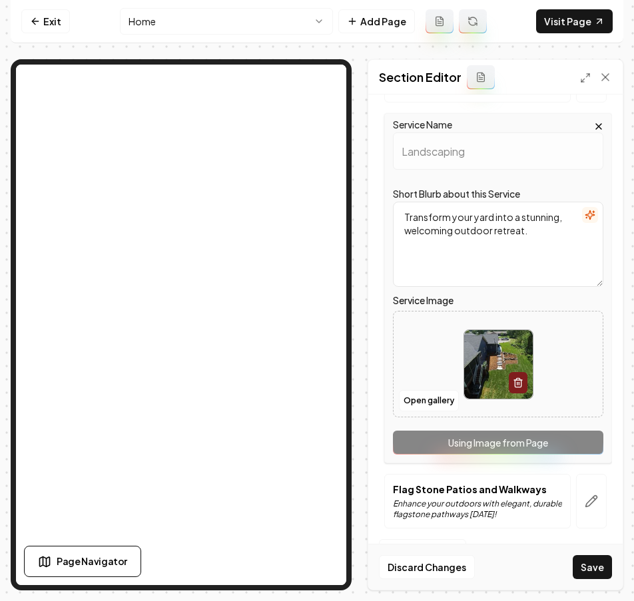
click at [594, 569] on button "Save" at bounding box center [591, 567] width 39 height 24
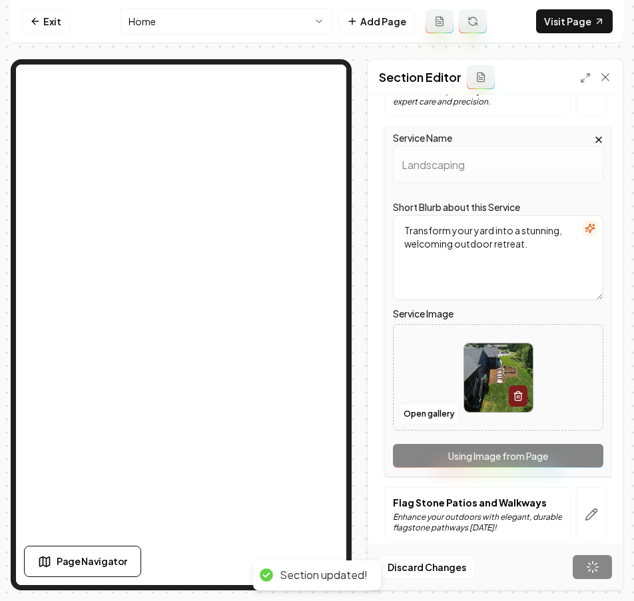
scroll to position [202, 0]
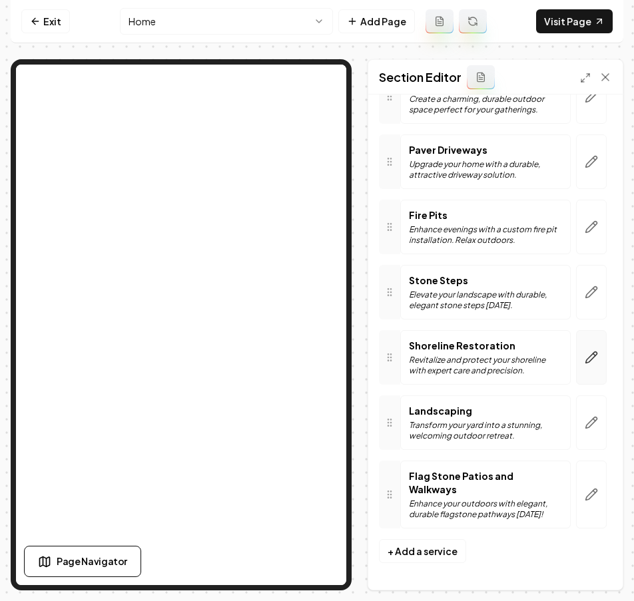
click at [584, 361] on icon "button" at bounding box center [590, 357] width 13 height 13
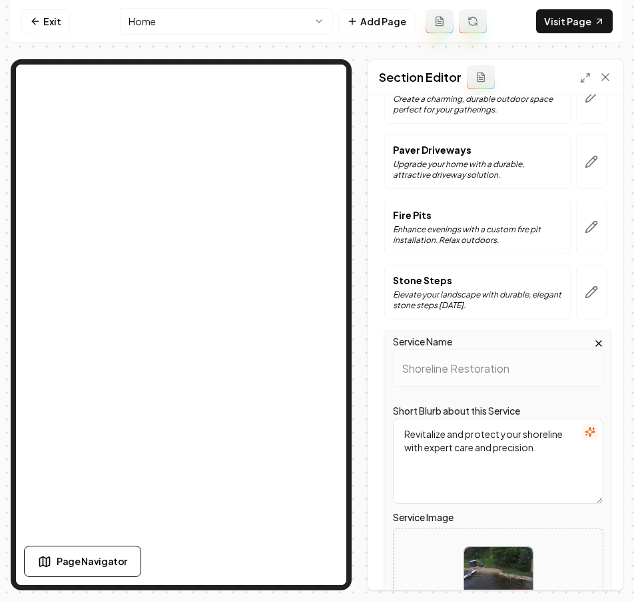
click at [490, 559] on img at bounding box center [498, 581] width 69 height 69
type input "**********"
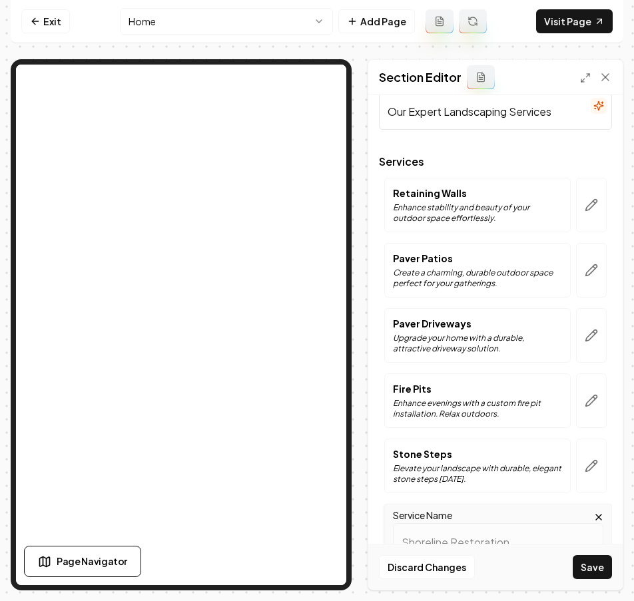
scroll to position [19, 0]
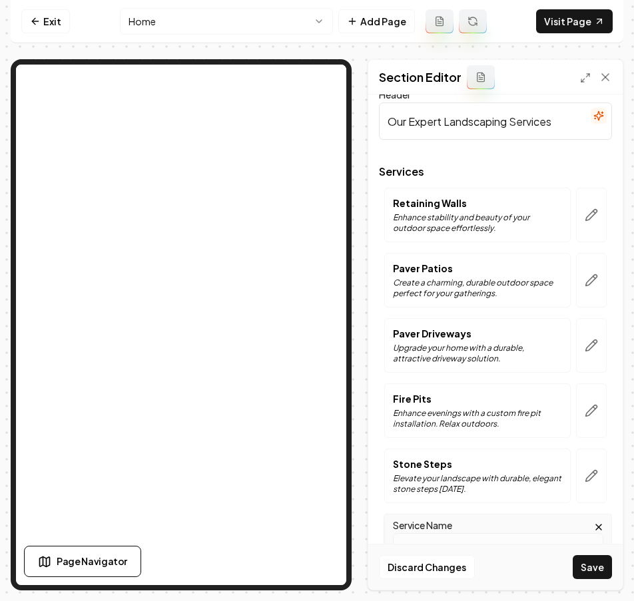
click at [607, 572] on button "Save" at bounding box center [591, 567] width 39 height 24
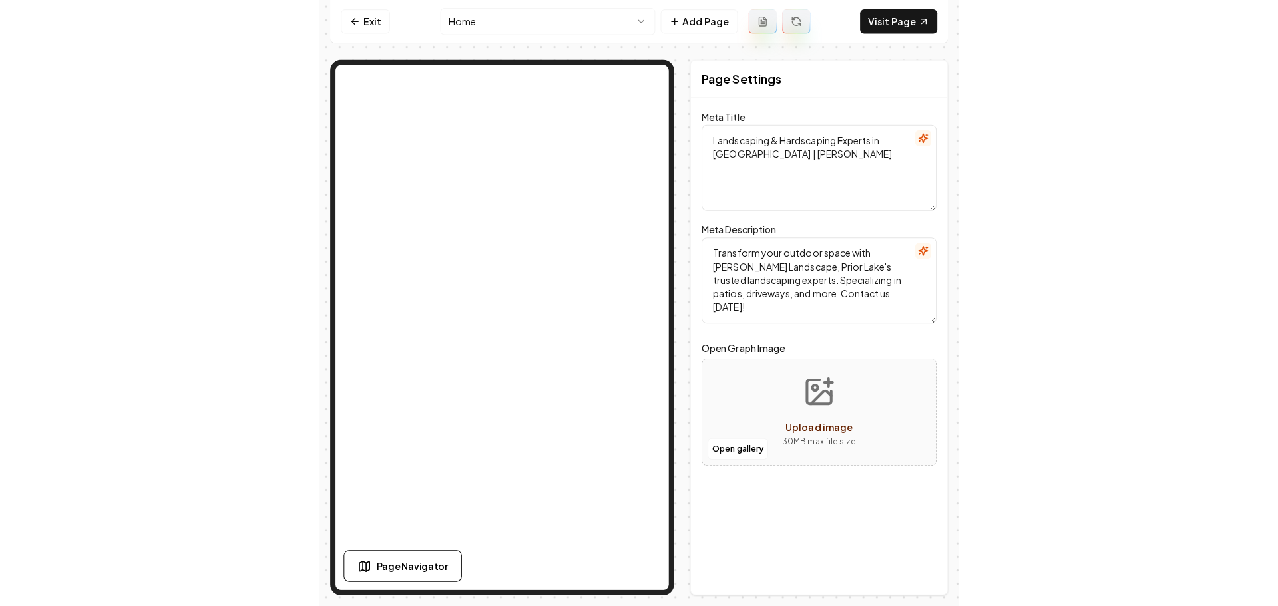
scroll to position [0, 0]
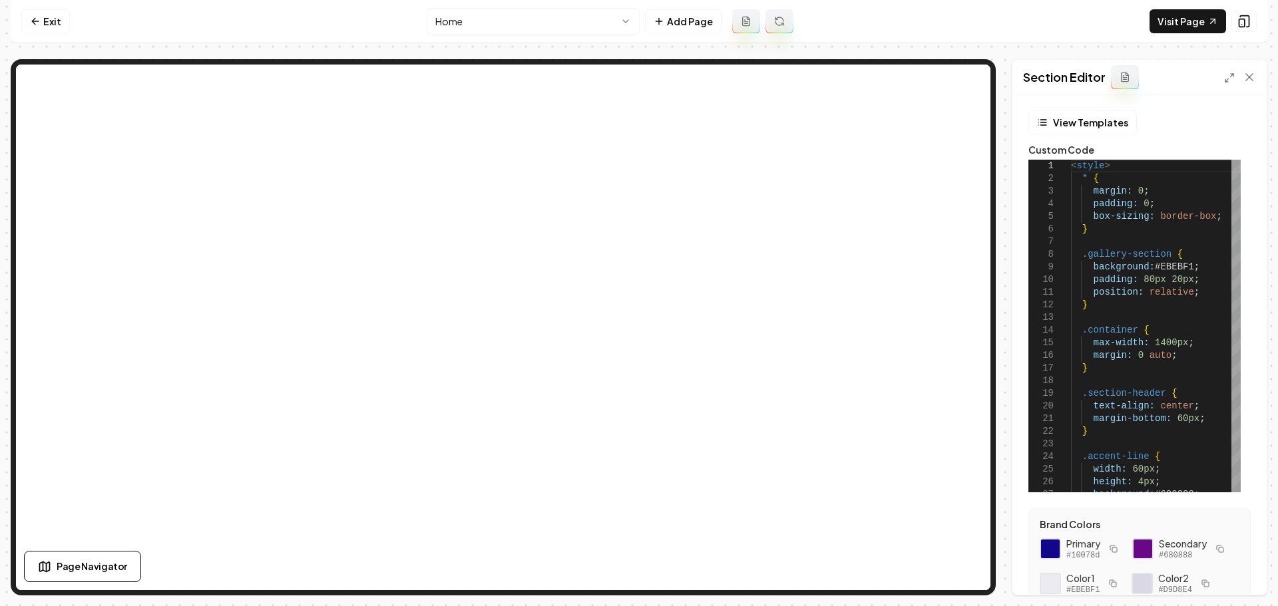
click at [1226, 76] on icon at bounding box center [1229, 78] width 11 height 11
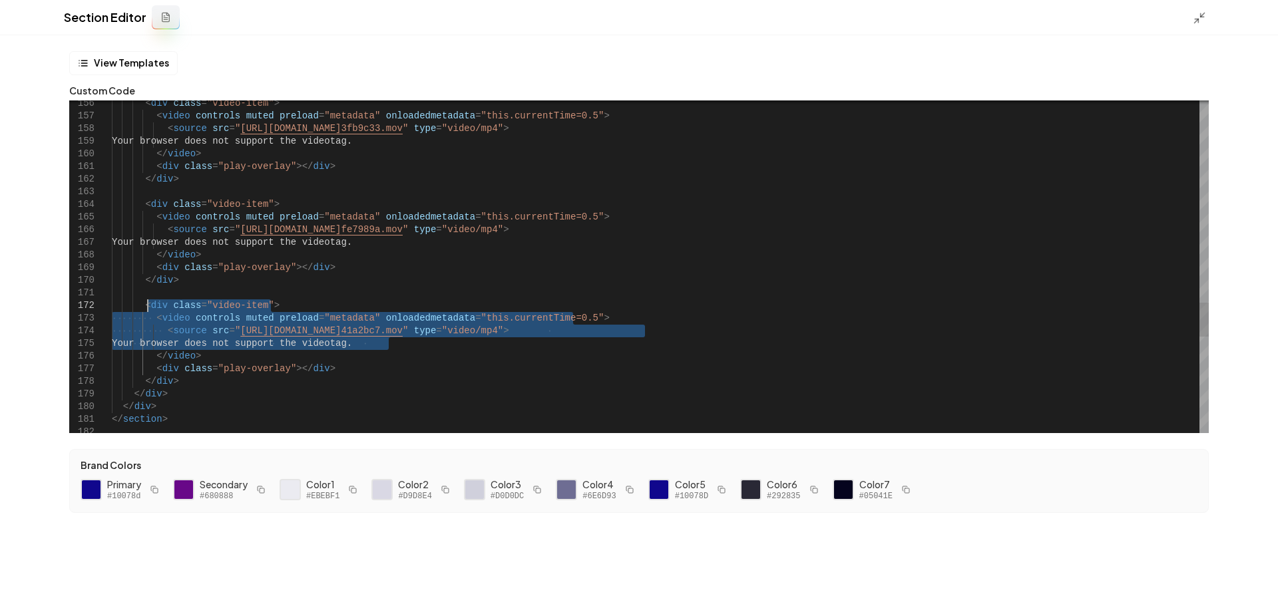
drag, startPoint x: 391, startPoint y: 344, endPoint x: 145, endPoint y: 304, distance: 248.8
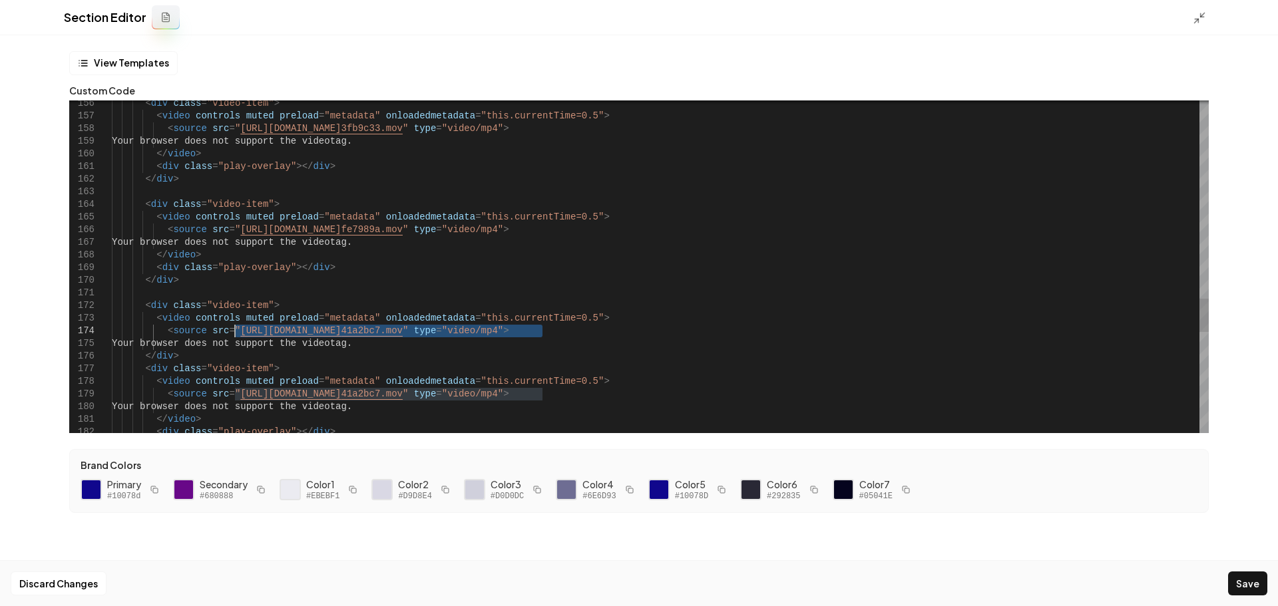
drag, startPoint x: 542, startPoint y: 335, endPoint x: 309, endPoint y: 450, distance: 259.8
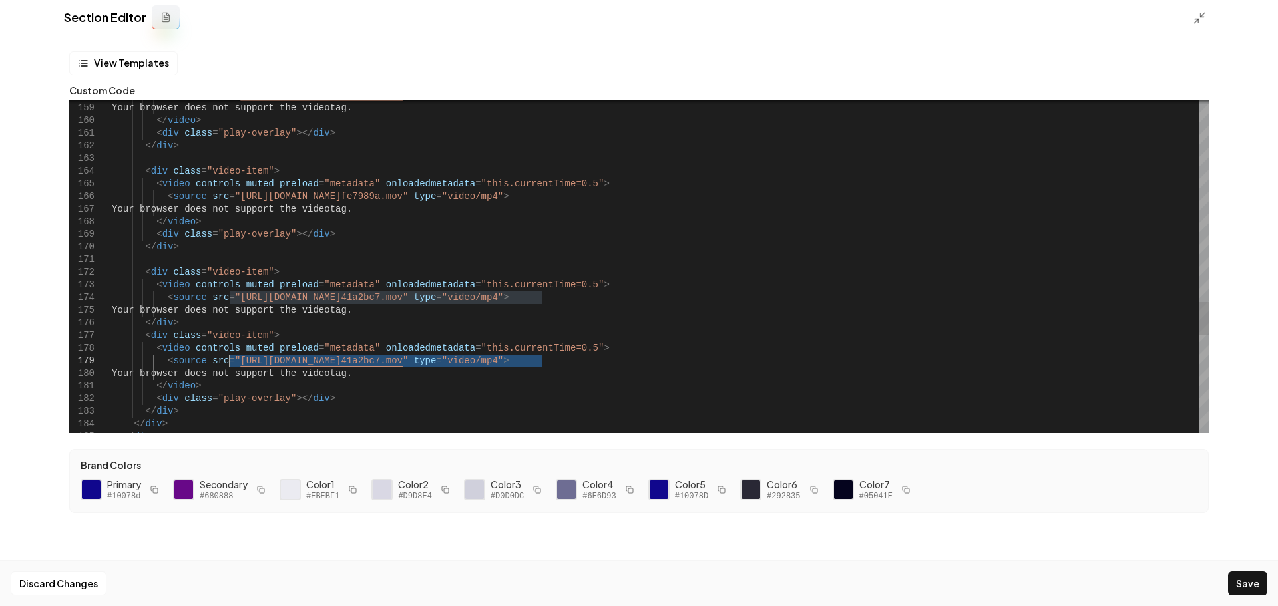
drag, startPoint x: 542, startPoint y: 362, endPoint x: 369, endPoint y: 401, distance: 177.4
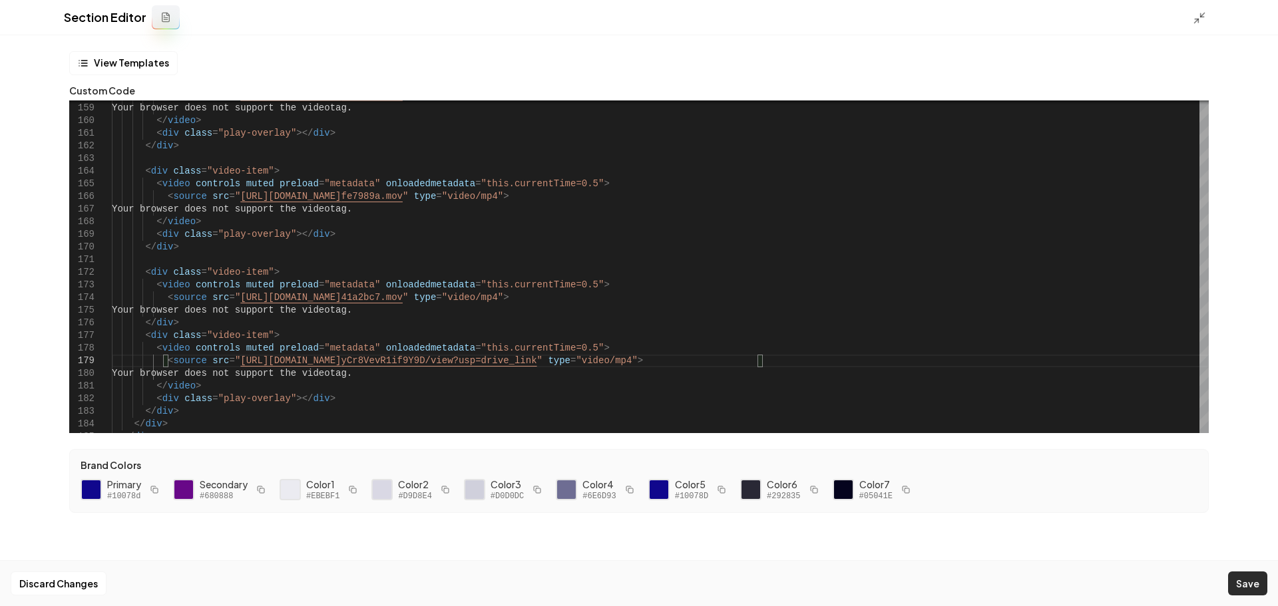
click at [1249, 578] on button "Save" at bounding box center [1247, 584] width 39 height 24
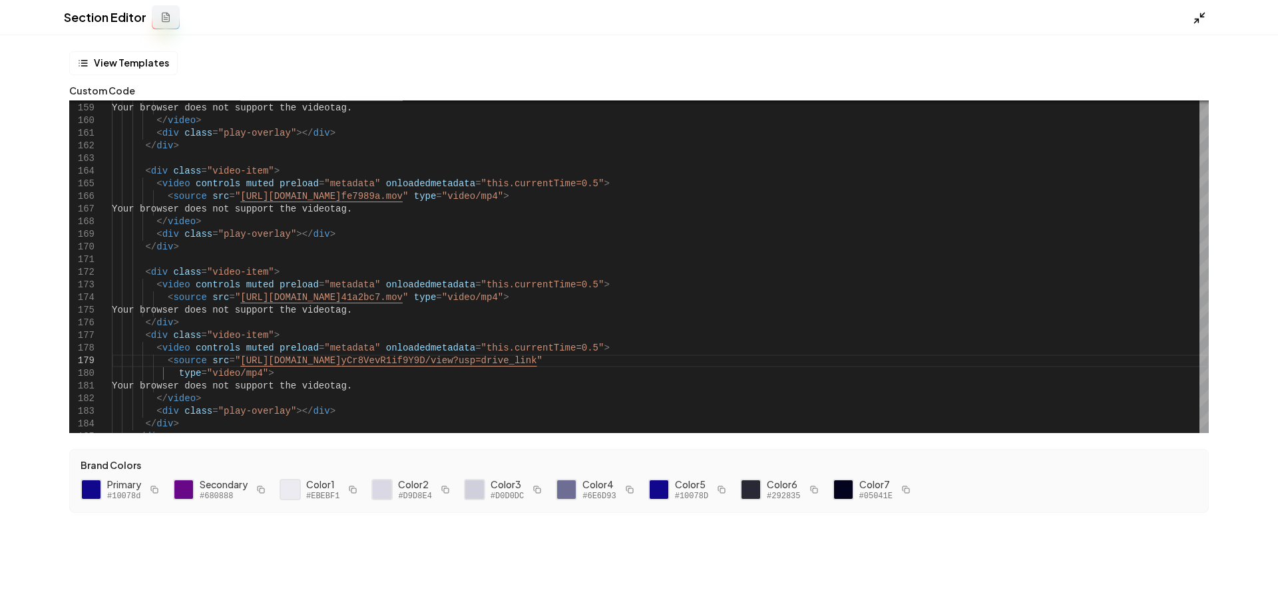
click at [1194, 20] on icon at bounding box center [1198, 17] width 13 height 13
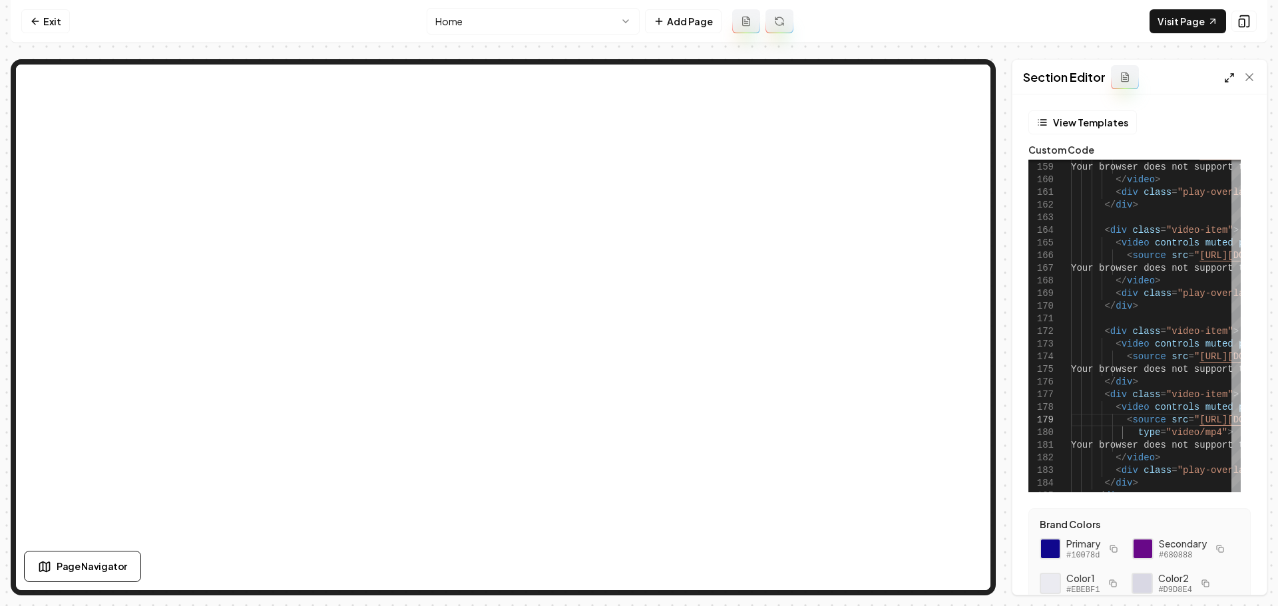
click at [1228, 81] on icon at bounding box center [1229, 78] width 11 height 11
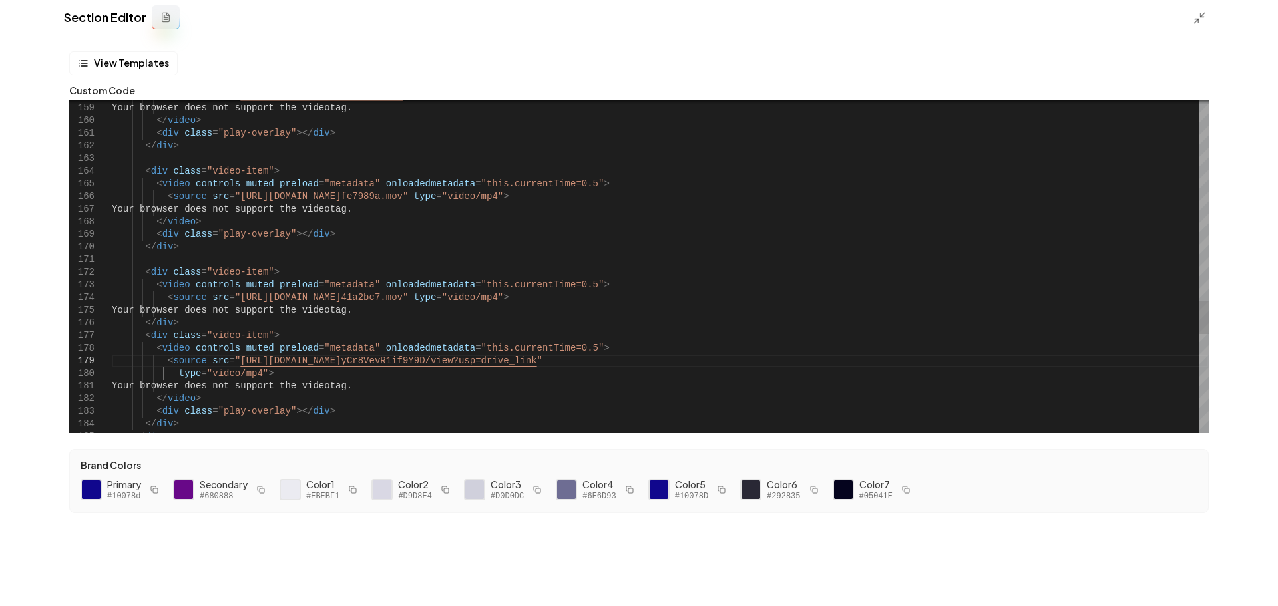
scroll to position [76, 0]
drag, startPoint x: 665, startPoint y: 363, endPoint x: 228, endPoint y: 365, distance: 437.2
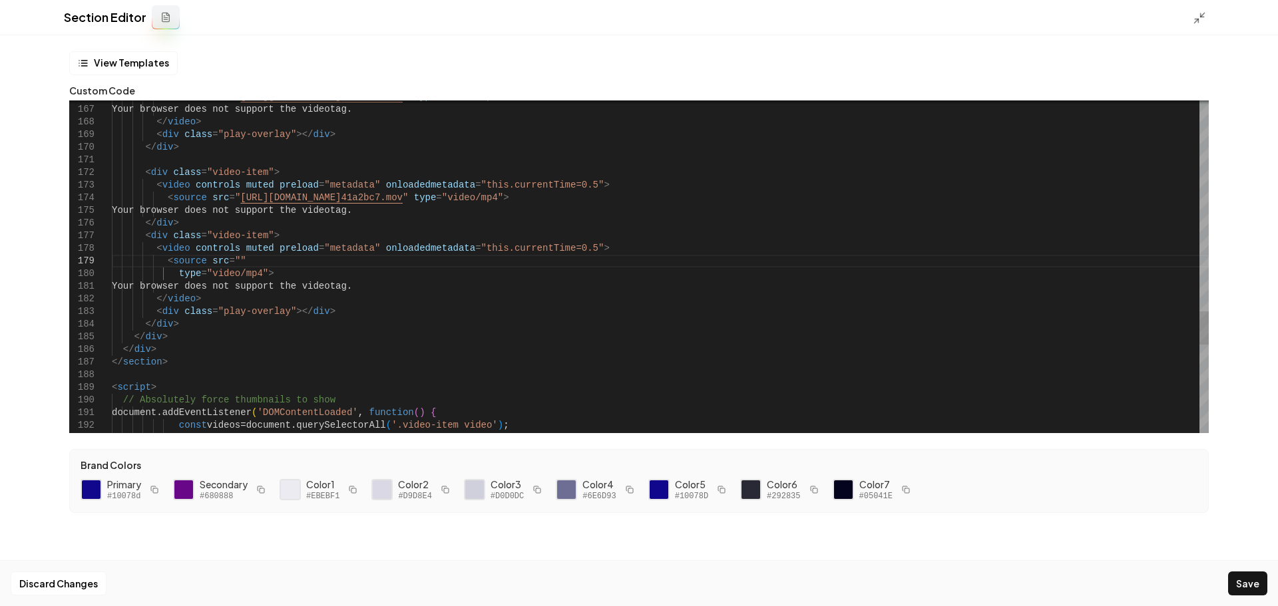
drag, startPoint x: 232, startPoint y: 263, endPoint x: 248, endPoint y: 275, distance: 20.5
drag, startPoint x: 174, startPoint y: 275, endPoint x: 277, endPoint y: 295, distance: 105.1
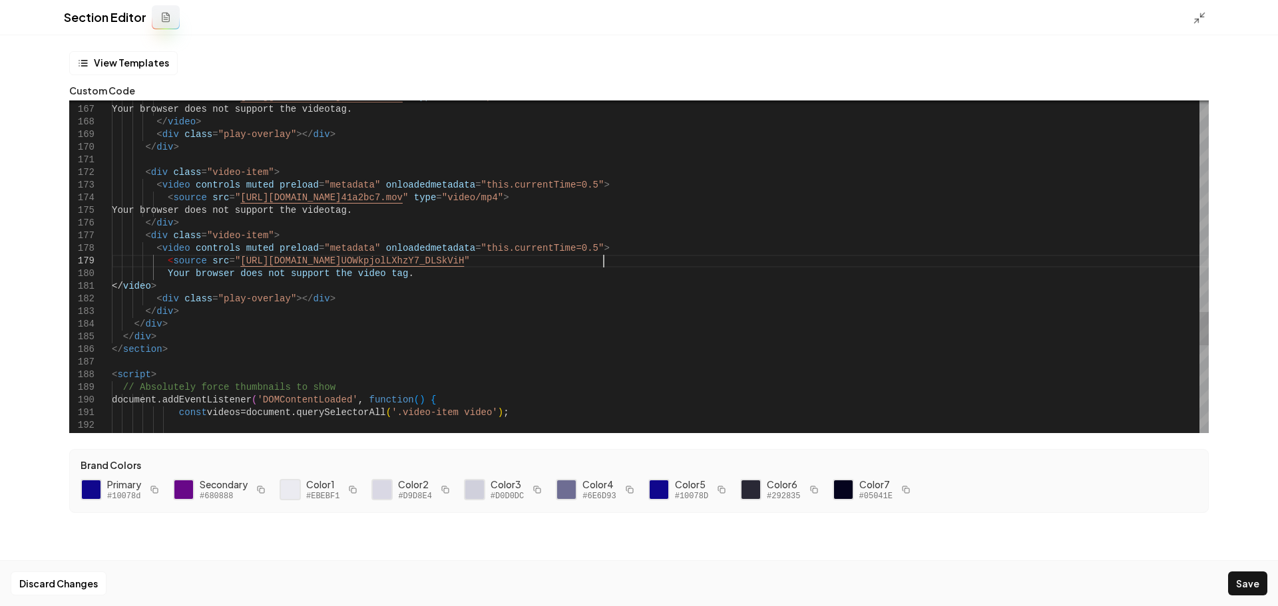
click at [1240, 578] on button "Save" at bounding box center [1247, 584] width 39 height 24
click at [1201, 21] on icon at bounding box center [1198, 17] width 13 height 13
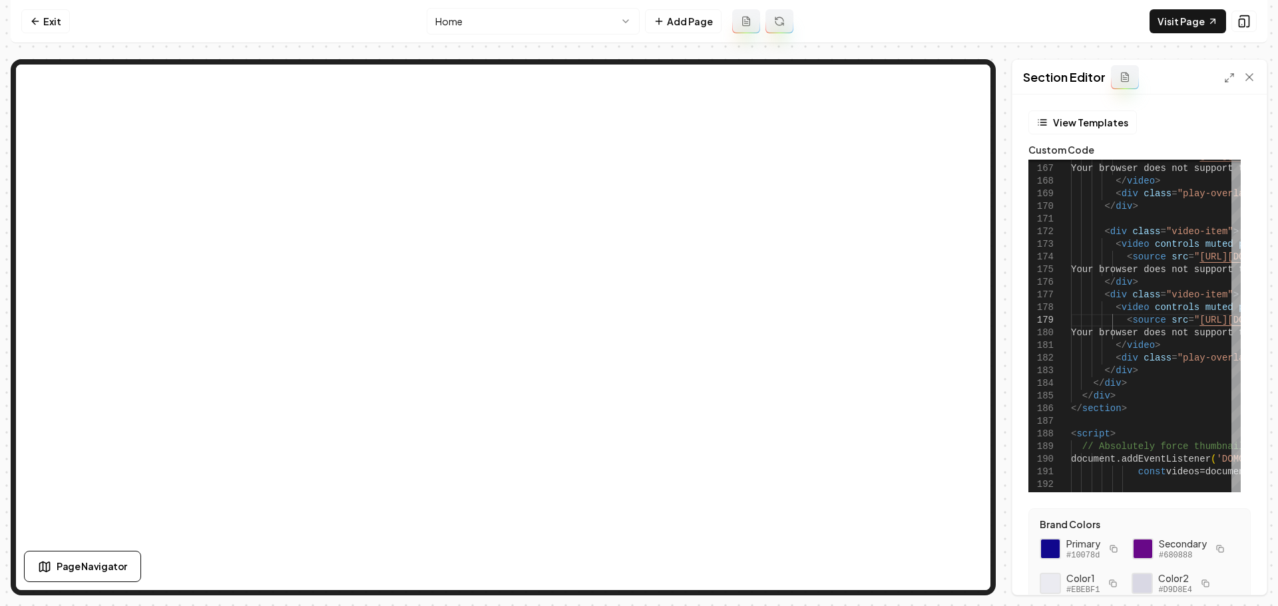
click at [1228, 79] on line at bounding box center [1226, 80] width 3 height 3
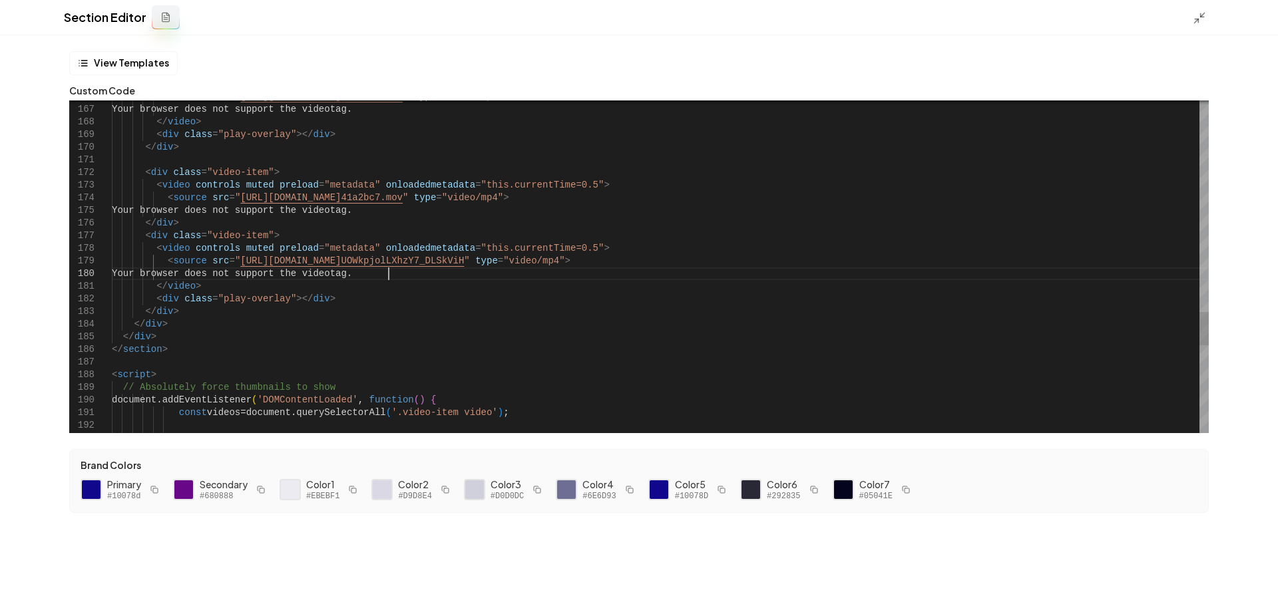
scroll to position [89, 583]
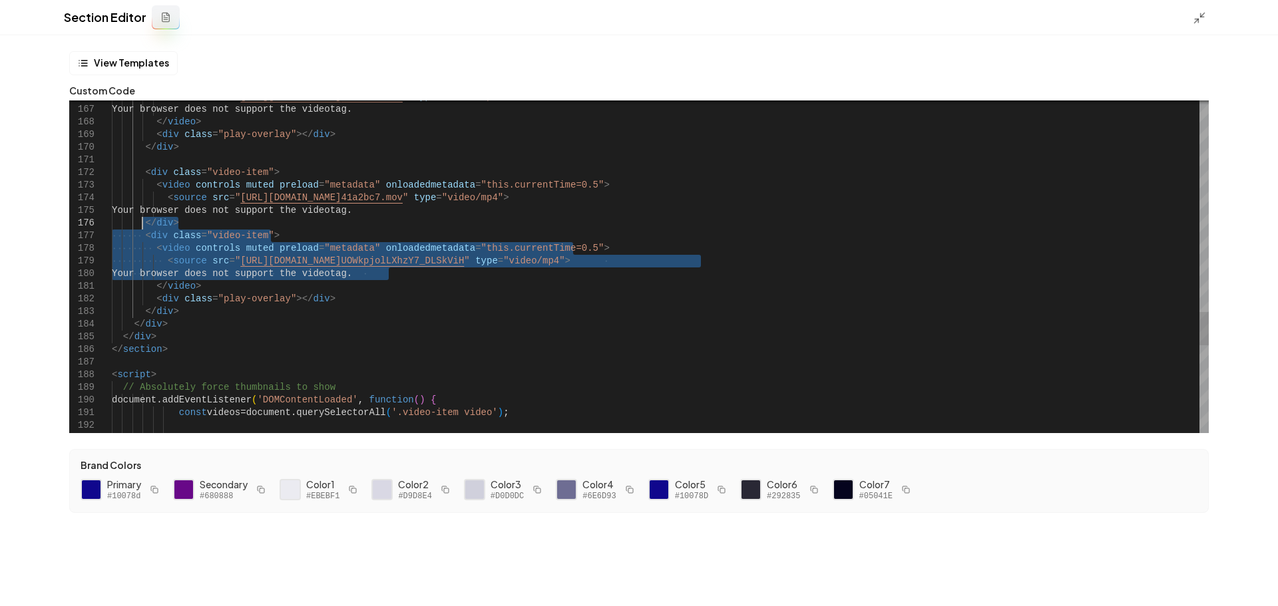
drag, startPoint x: 392, startPoint y: 273, endPoint x: 140, endPoint y: 226, distance: 256.1
drag, startPoint x: 400, startPoint y: 269, endPoint x: 140, endPoint y: 232, distance: 262.2
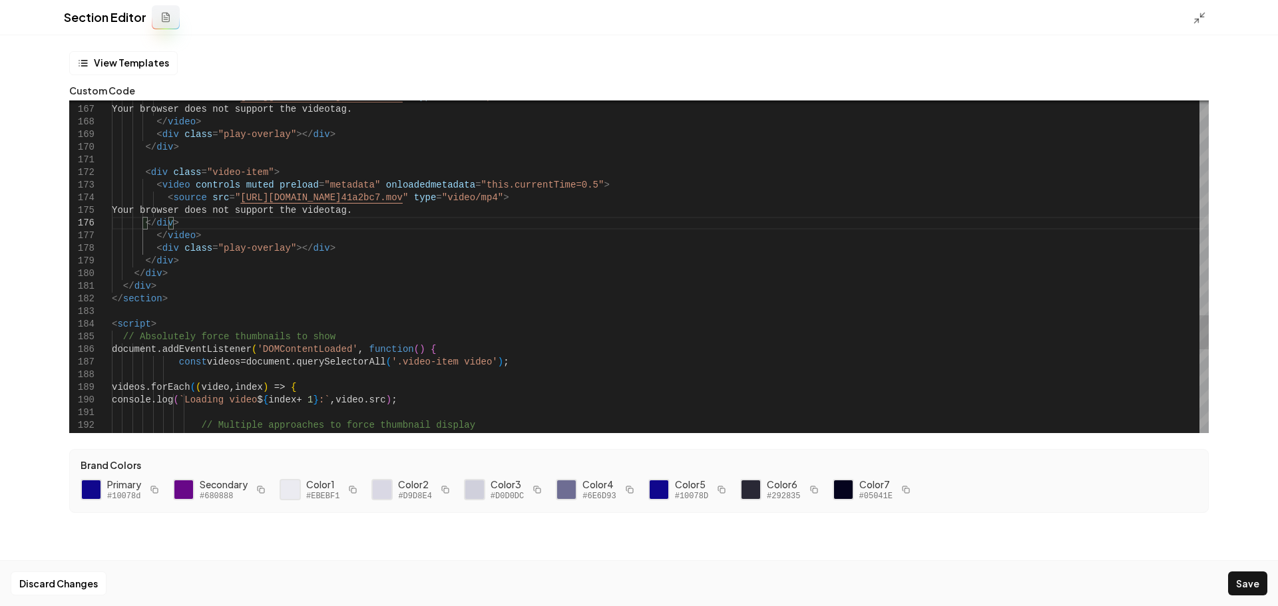
drag, startPoint x: 152, startPoint y: 225, endPoint x: 140, endPoint y: 226, distance: 12.1
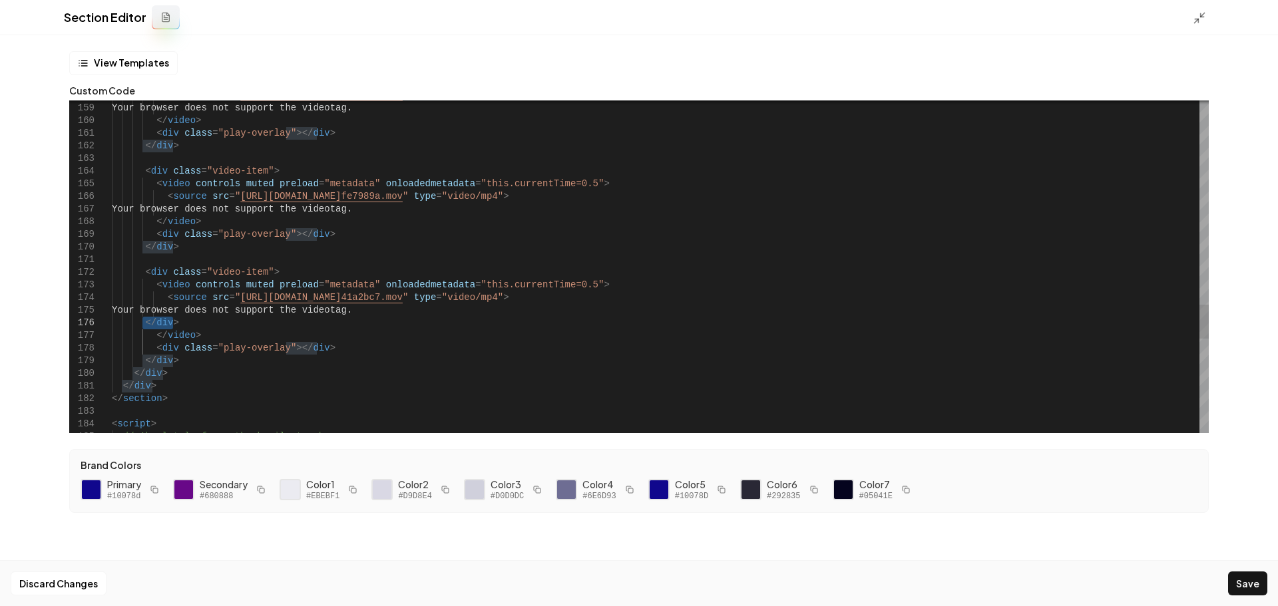
click at [1248, 580] on button "Save" at bounding box center [1247, 584] width 39 height 24
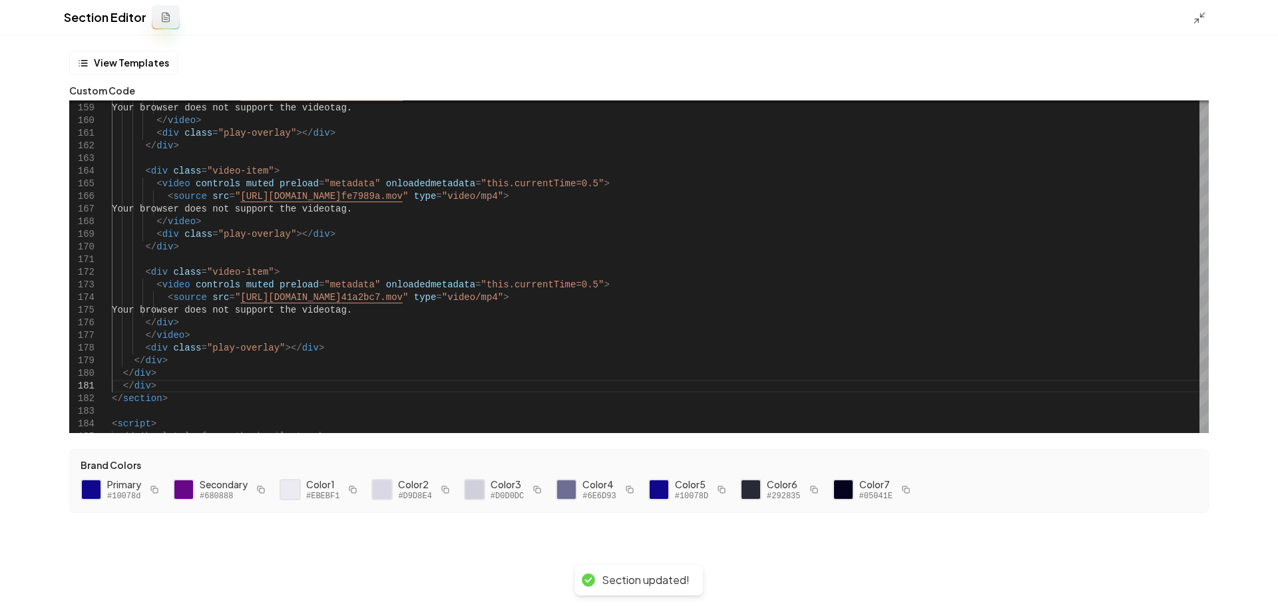
click at [1191, 23] on div "Section Editor" at bounding box center [639, 17] width 1278 height 35
click at [1196, 23] on icon at bounding box center [1198, 17] width 13 height 13
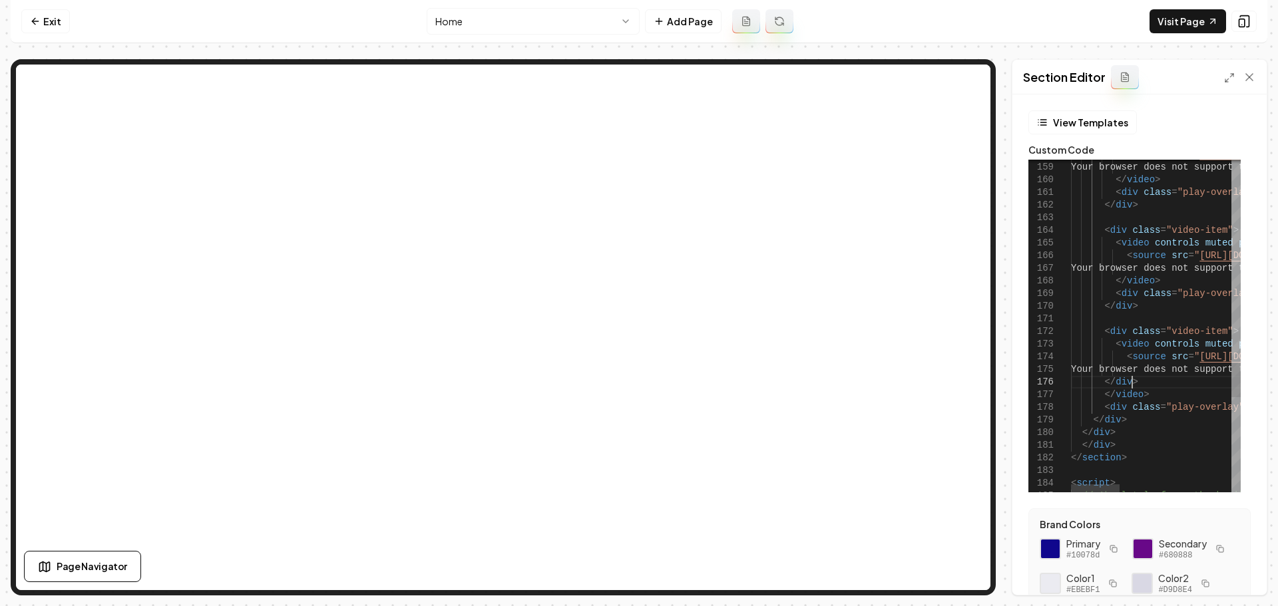
type textarea "**********"
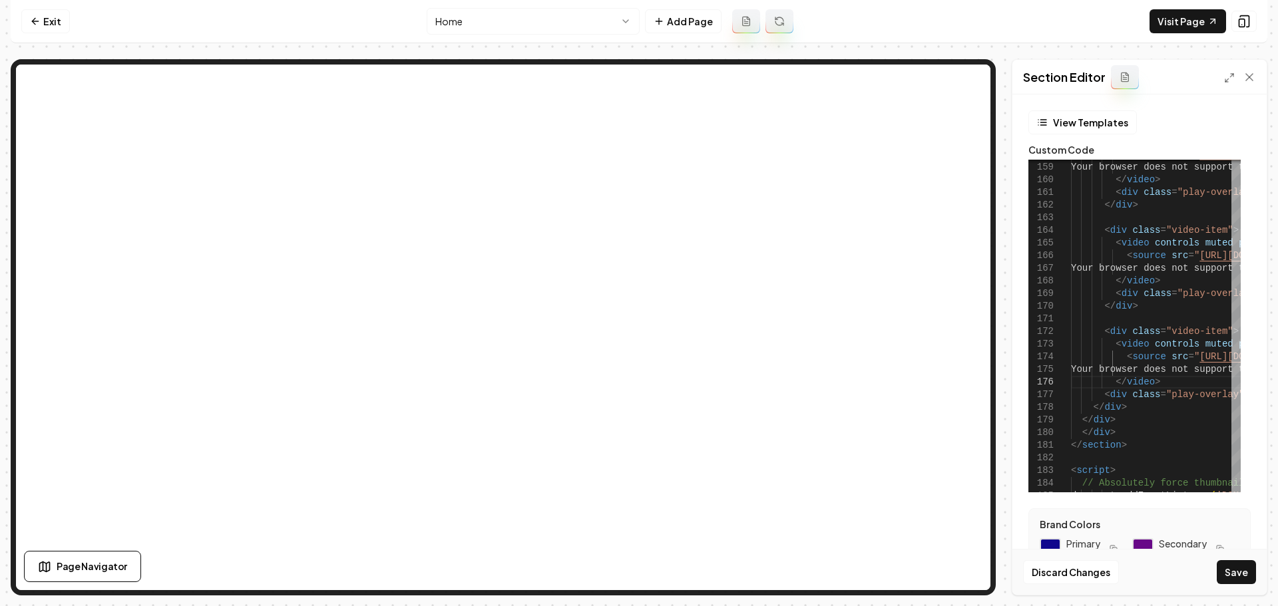
drag, startPoint x: 1231, startPoint y: 564, endPoint x: 1226, endPoint y: 568, distance: 7.1
click at [1227, 568] on button "Save" at bounding box center [1235, 572] width 39 height 24
